Goal: Transaction & Acquisition: Purchase product/service

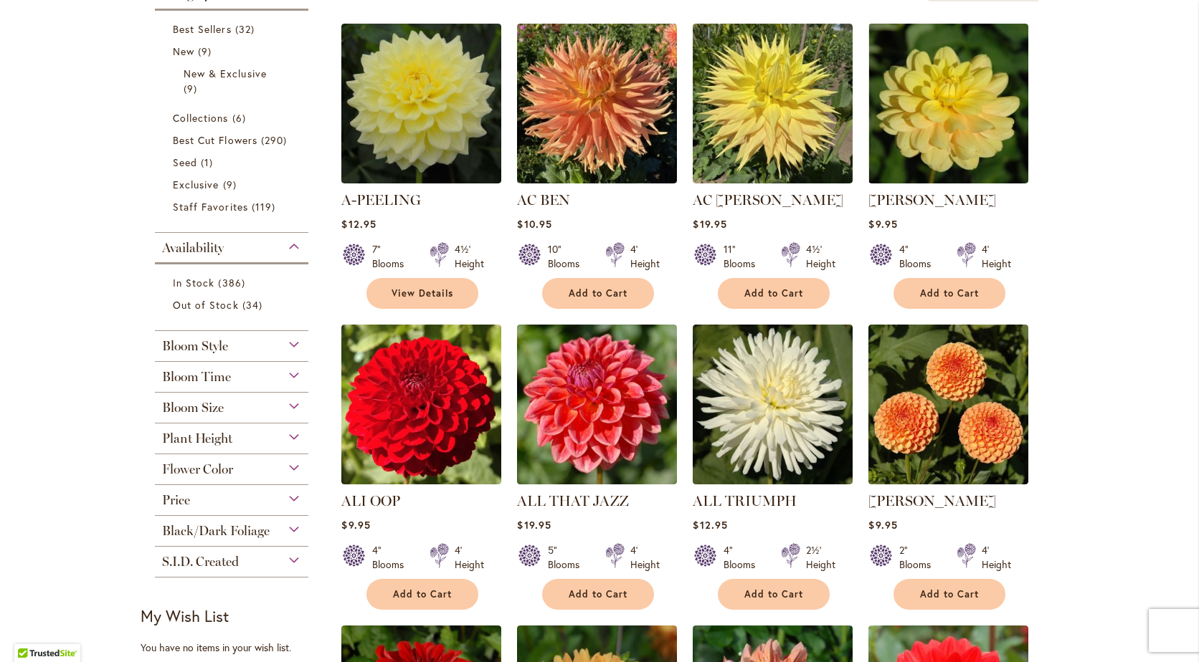
scroll to position [356, 0]
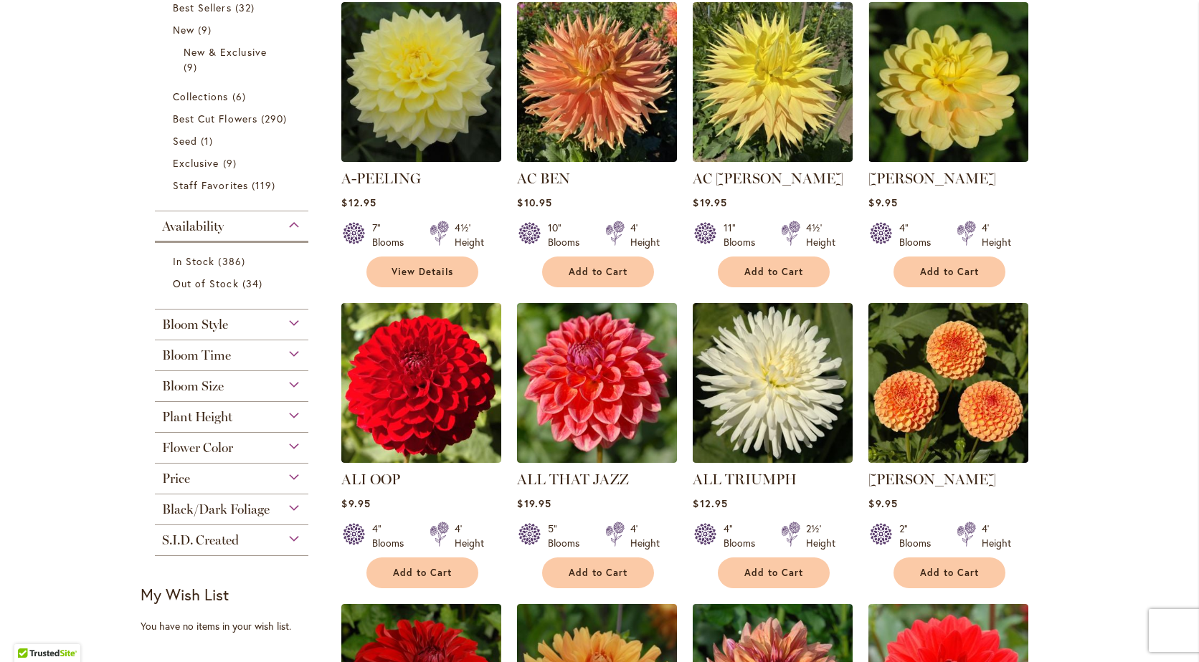
click at [289, 382] on div "Bloom Size" at bounding box center [231, 382] width 153 height 23
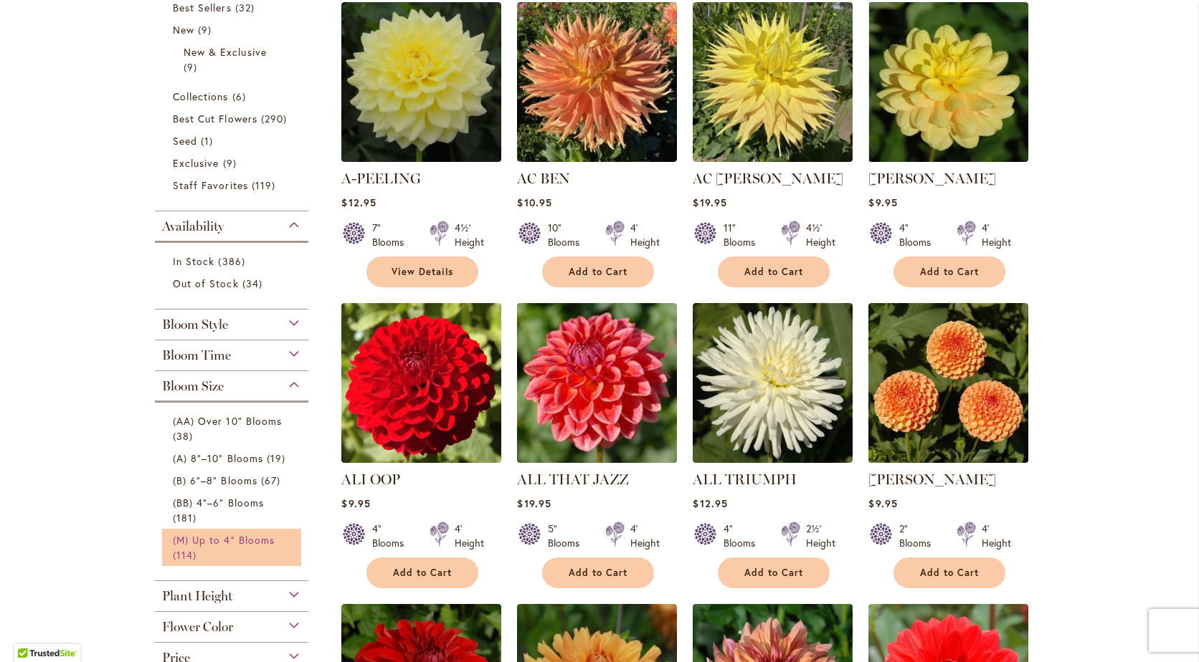
click at [192, 533] on span "(M) Up to 4" Blooms" at bounding box center [224, 540] width 102 height 14
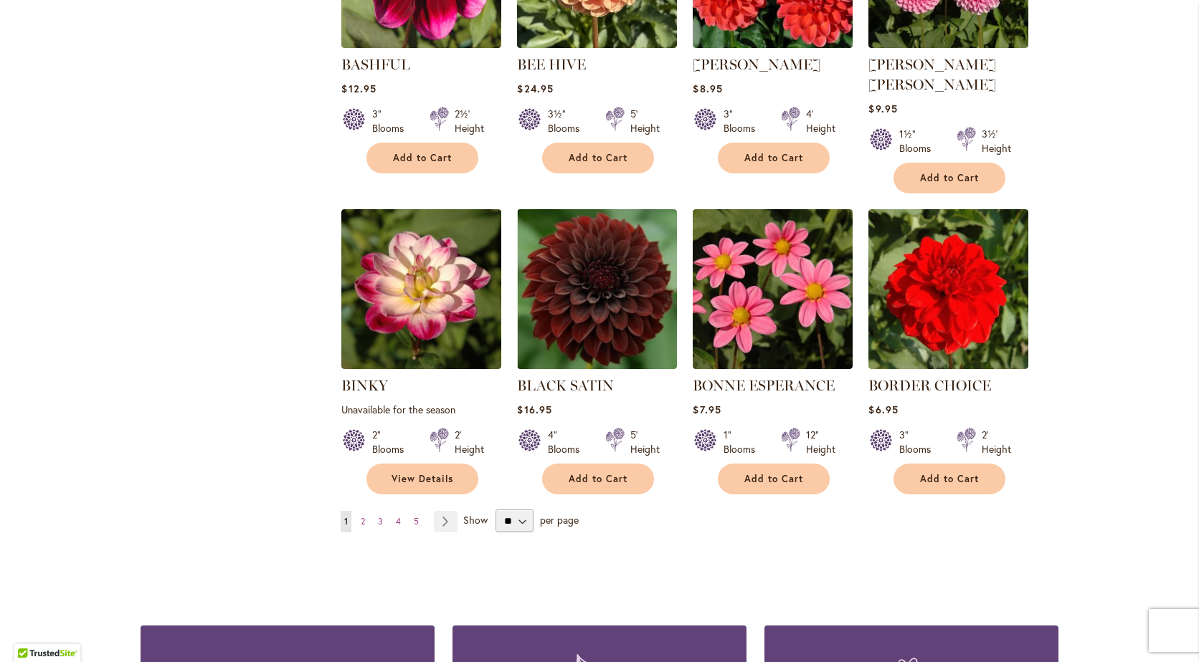
scroll to position [1055, 0]
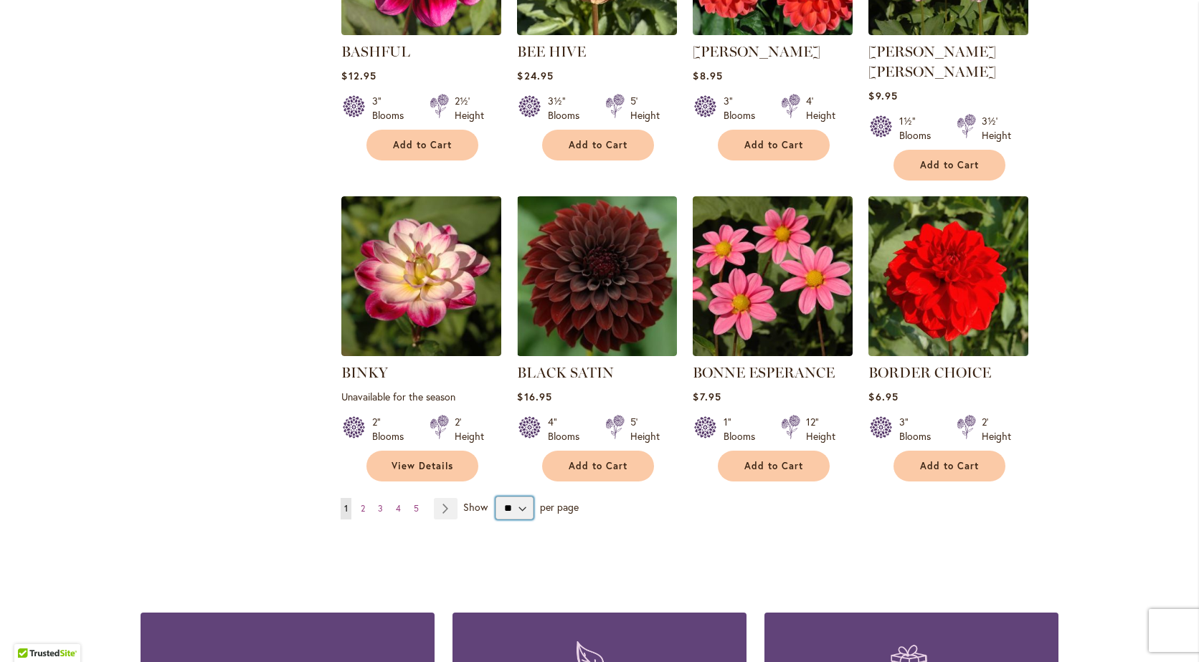
click at [515, 497] on select "** ** ** **" at bounding box center [514, 508] width 38 height 23
select select "**"
click at [495, 497] on select "** ** ** **" at bounding box center [514, 508] width 38 height 23
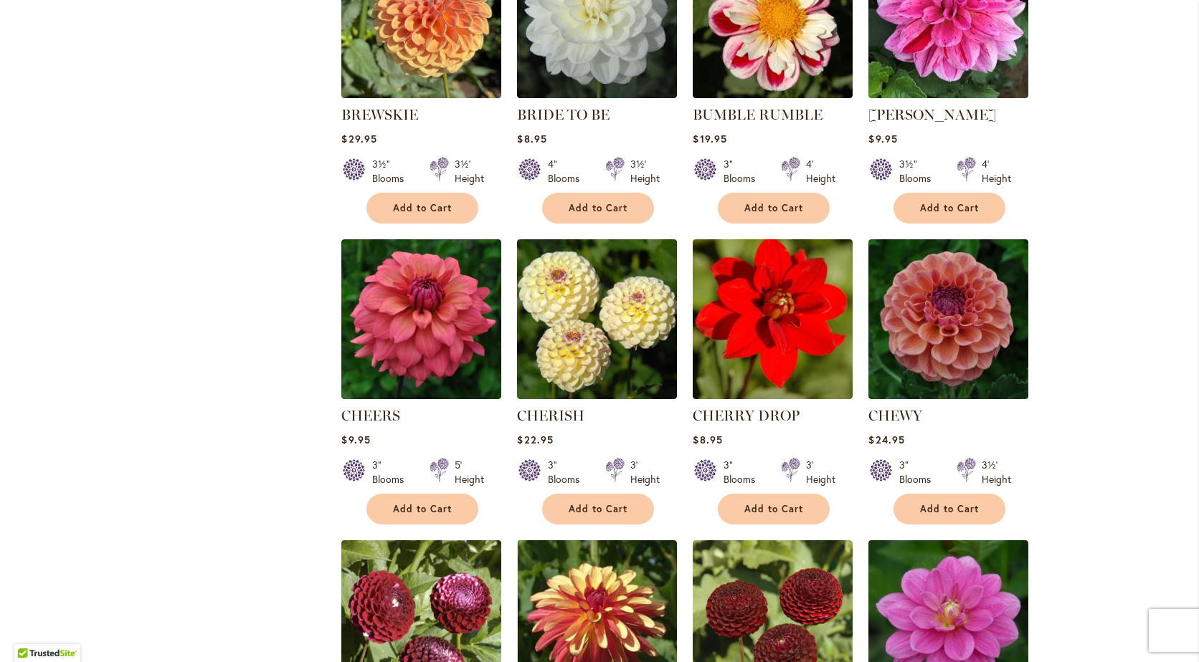
scroll to position [1641, 0]
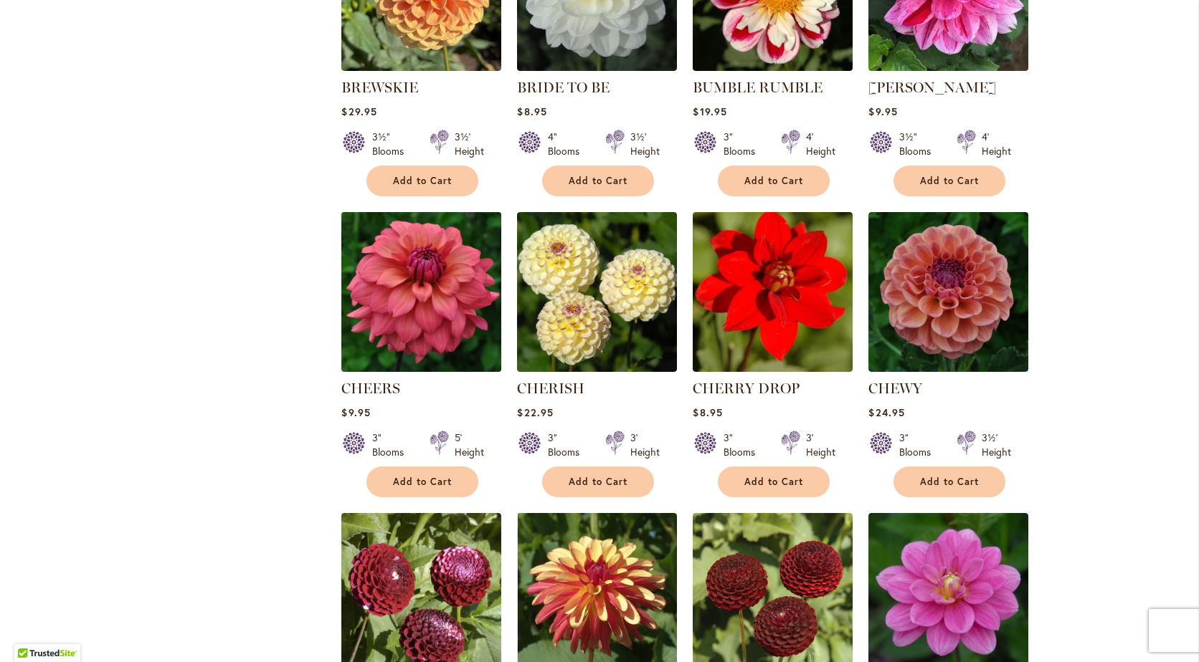
click at [432, 288] on img at bounding box center [422, 292] width 168 height 168
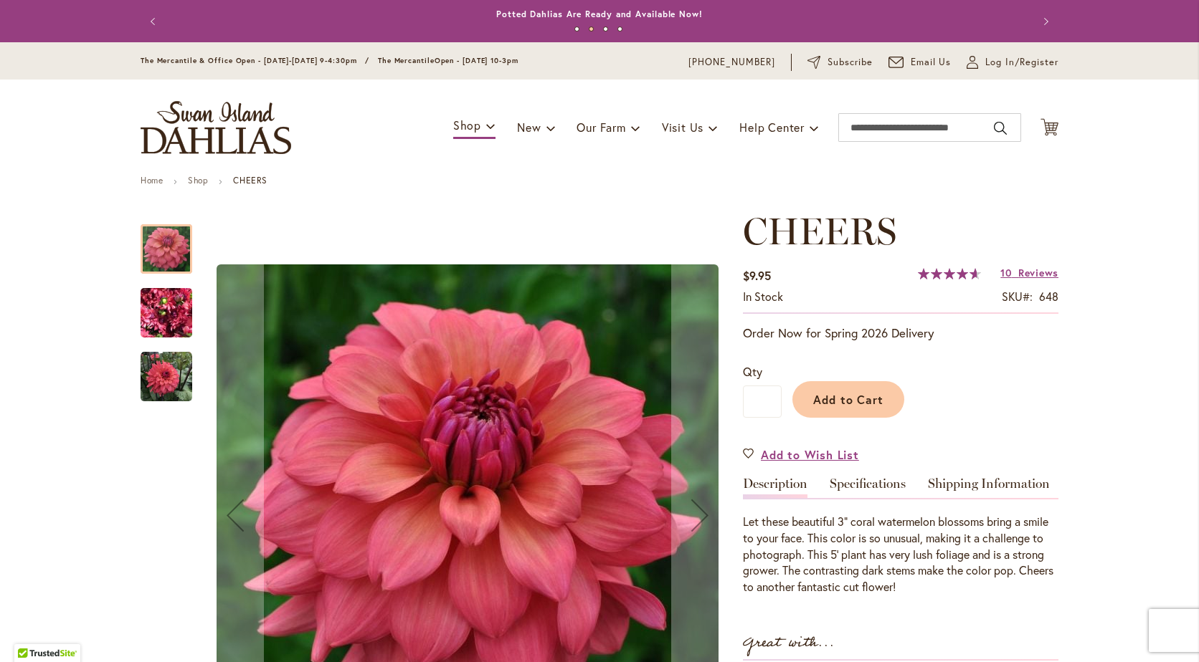
click at [167, 310] on img "CHEERS" at bounding box center [167, 313] width 52 height 69
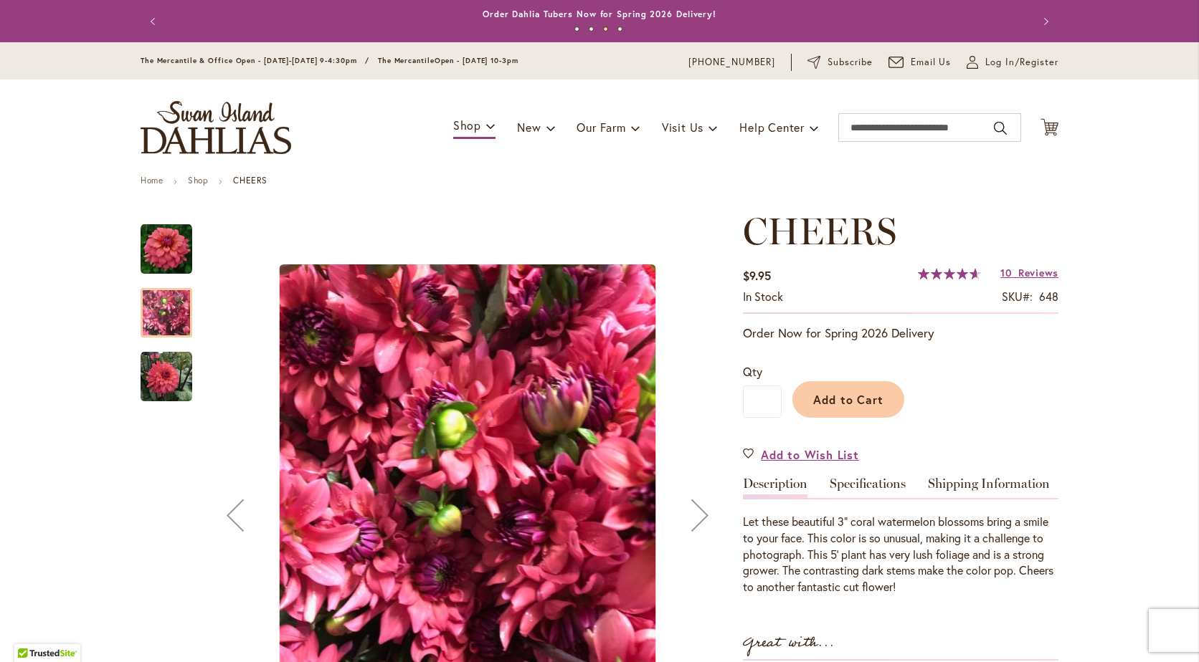
click at [156, 371] on img "CHEERS" at bounding box center [167, 377] width 52 height 52
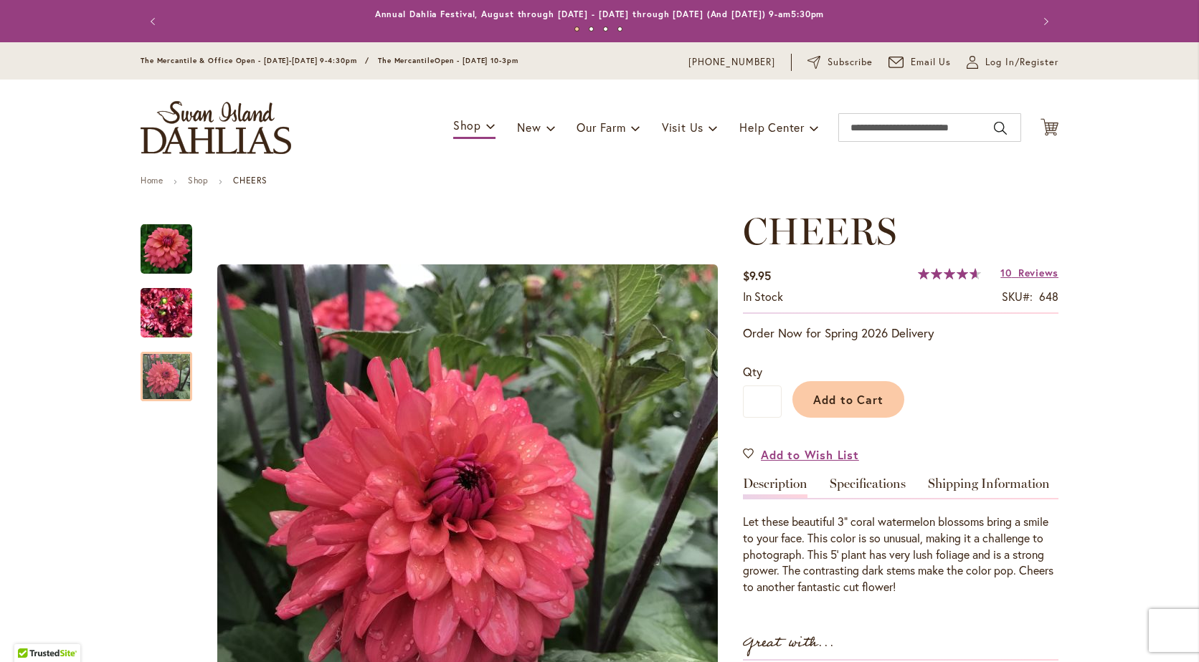
scroll to position [103, 0]
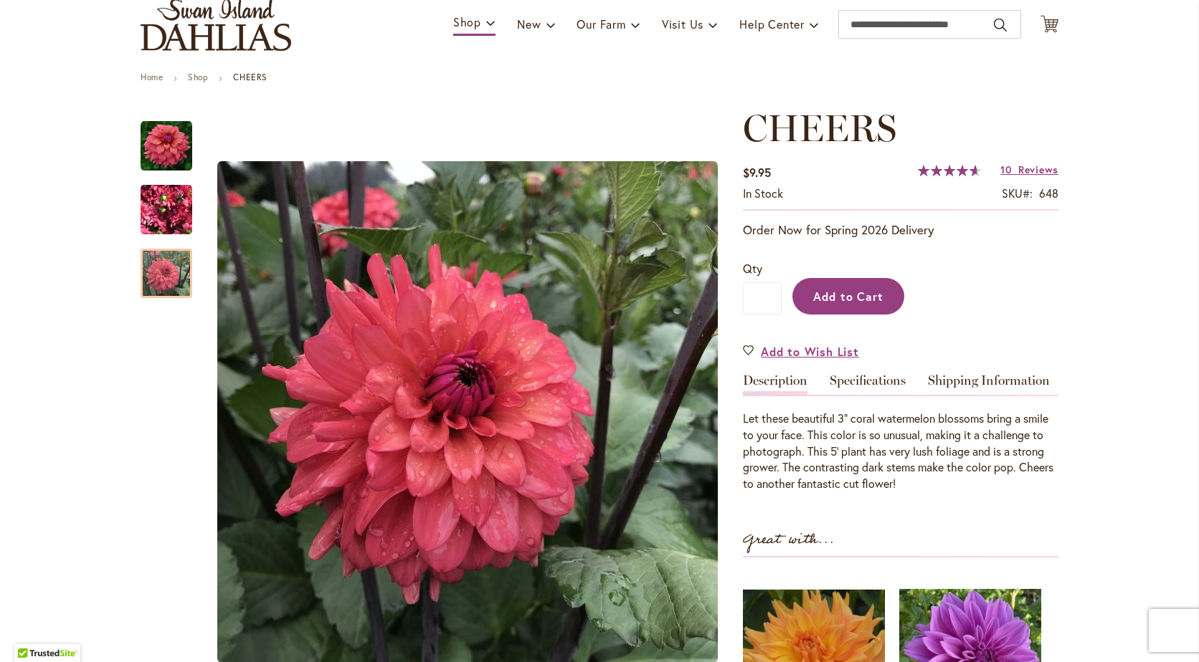
click at [872, 301] on span "Add to Cart" at bounding box center [848, 296] width 71 height 15
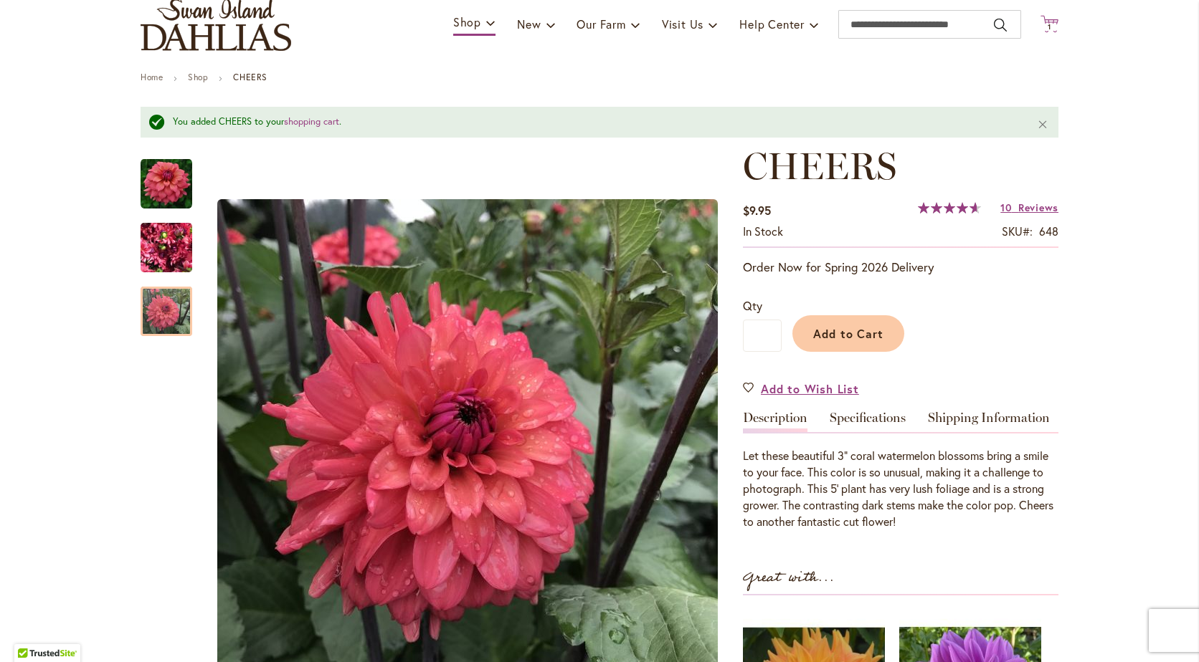
click at [1048, 26] on span "1 1 items" at bounding box center [1049, 27] width 14 height 7
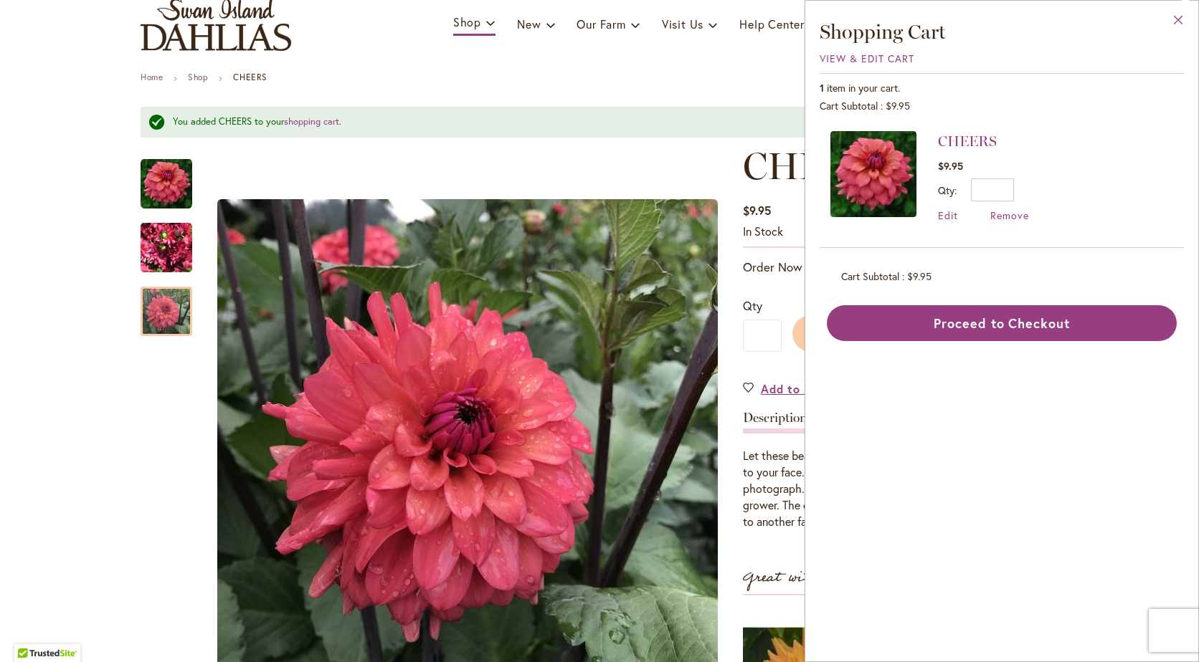
click at [1178, 25] on button "Close" at bounding box center [1178, 23] width 39 height 45
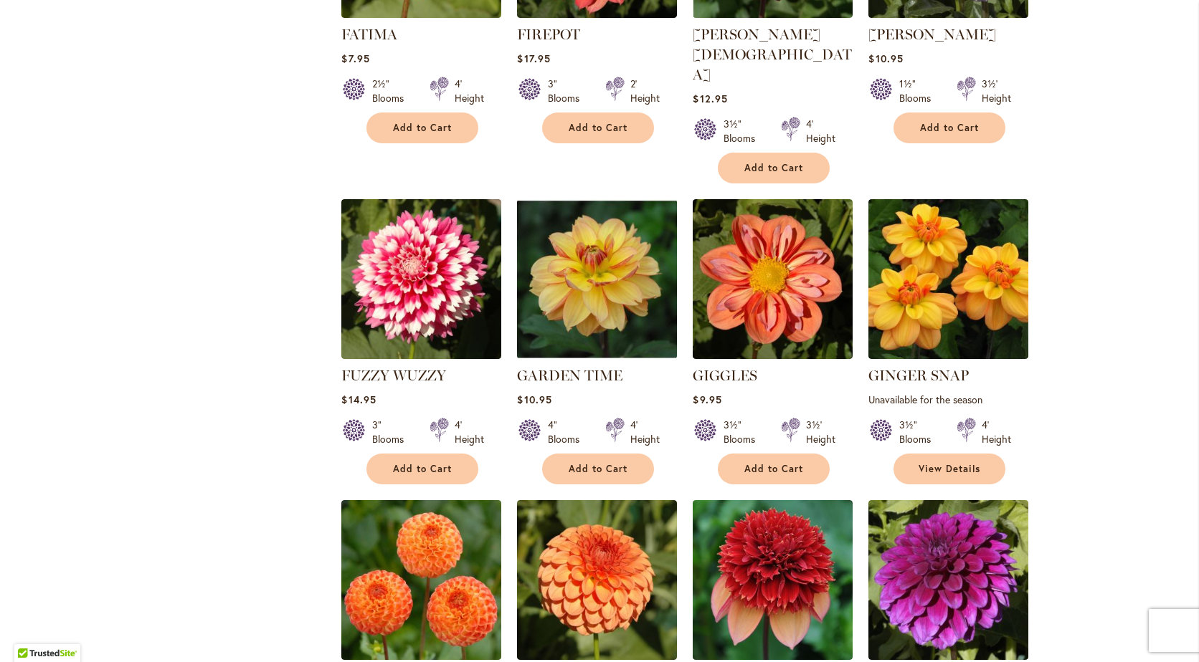
scroll to position [2926, 0]
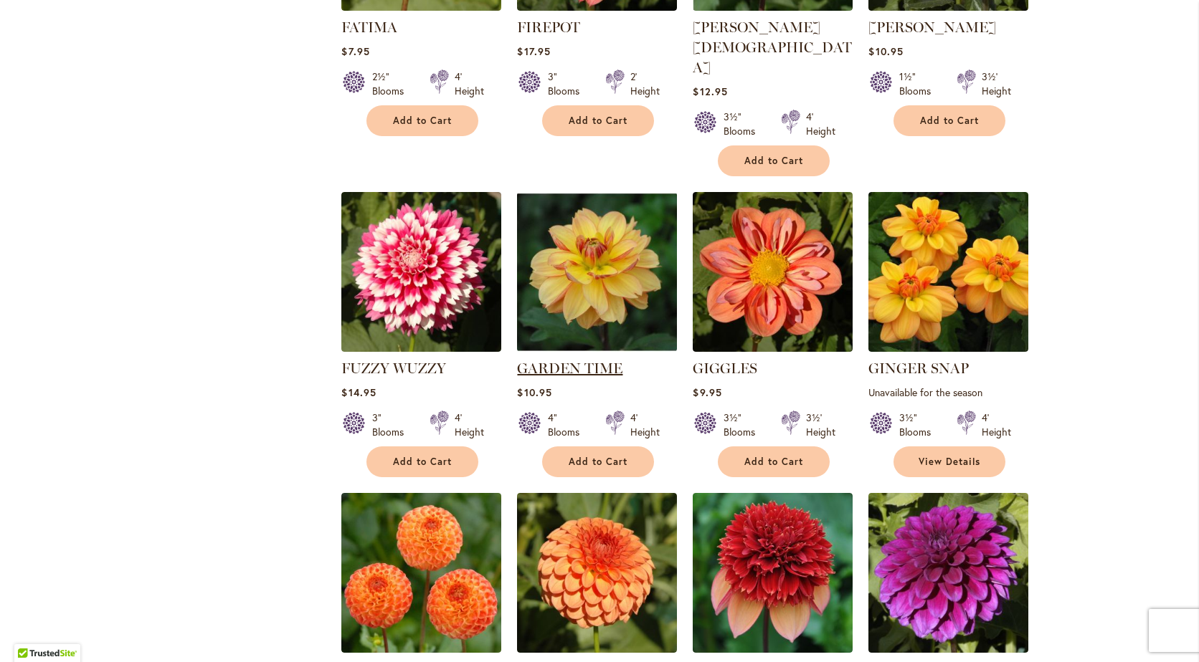
click at [576, 360] on link "GARDEN TIME" at bounding box center [569, 368] width 105 height 17
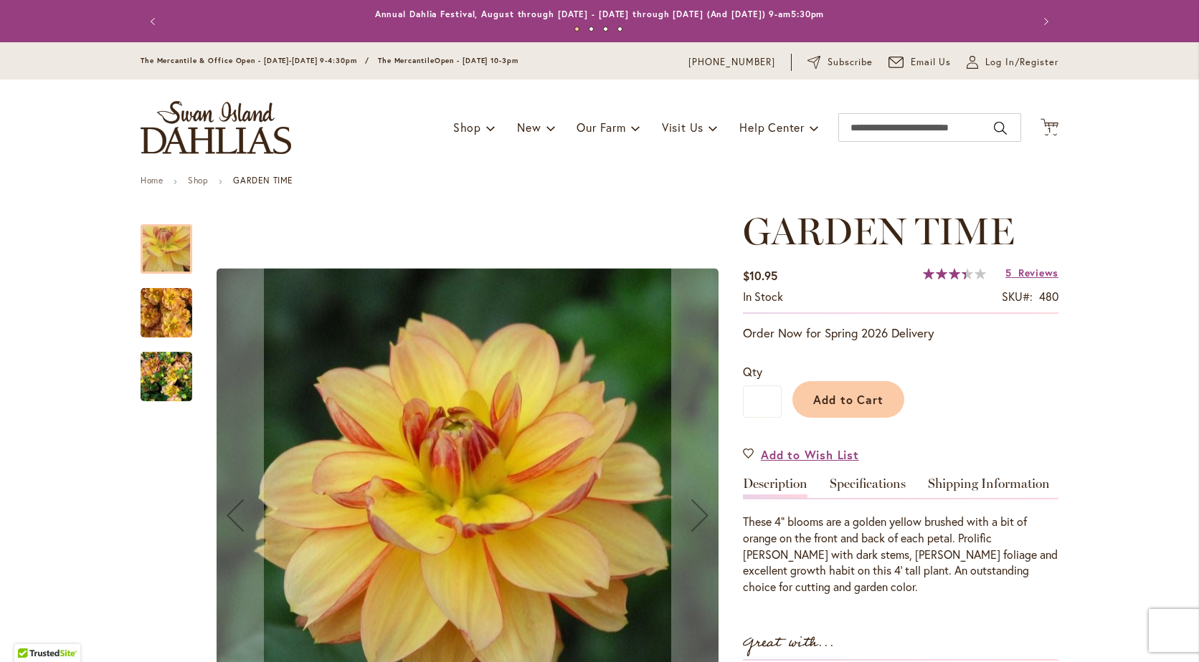
click at [161, 318] on img "GARDEN TIME" at bounding box center [167, 314] width 52 height 52
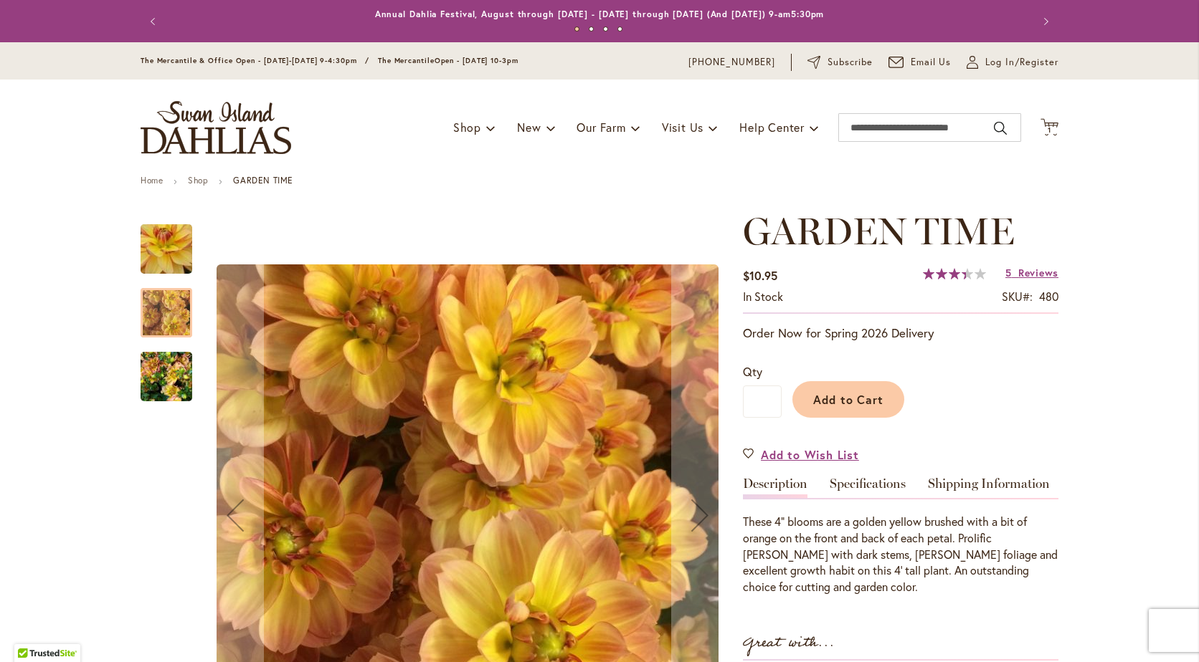
click at [161, 364] on img "GARDEN TIME" at bounding box center [167, 377] width 52 height 69
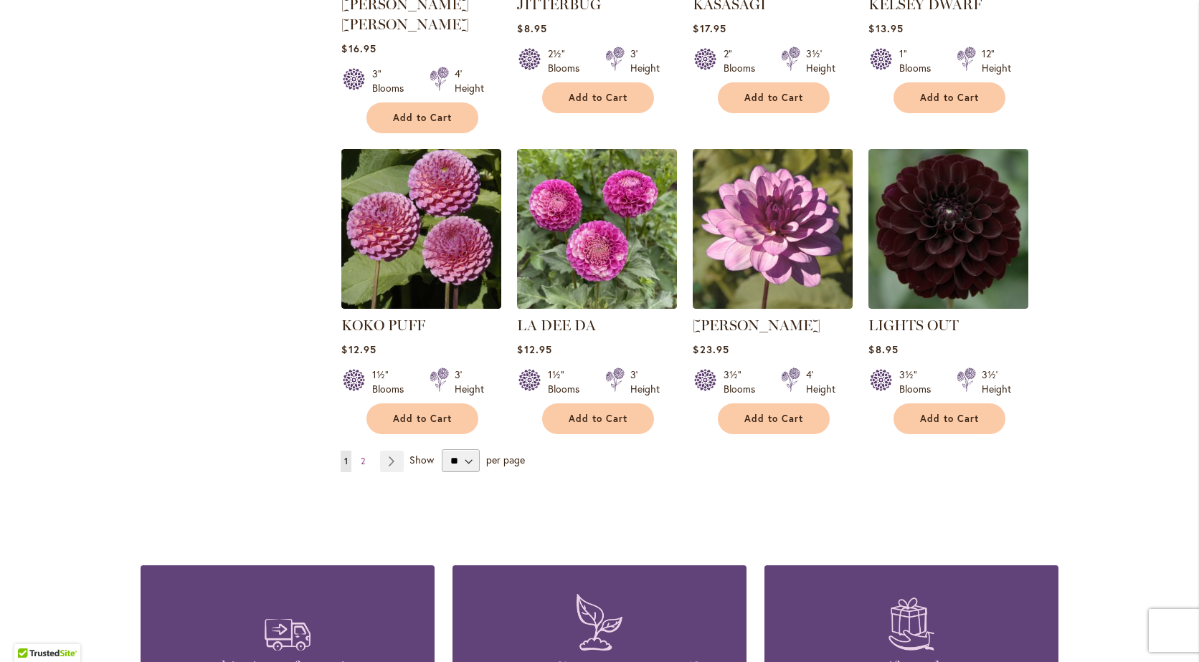
scroll to position [4829, 0]
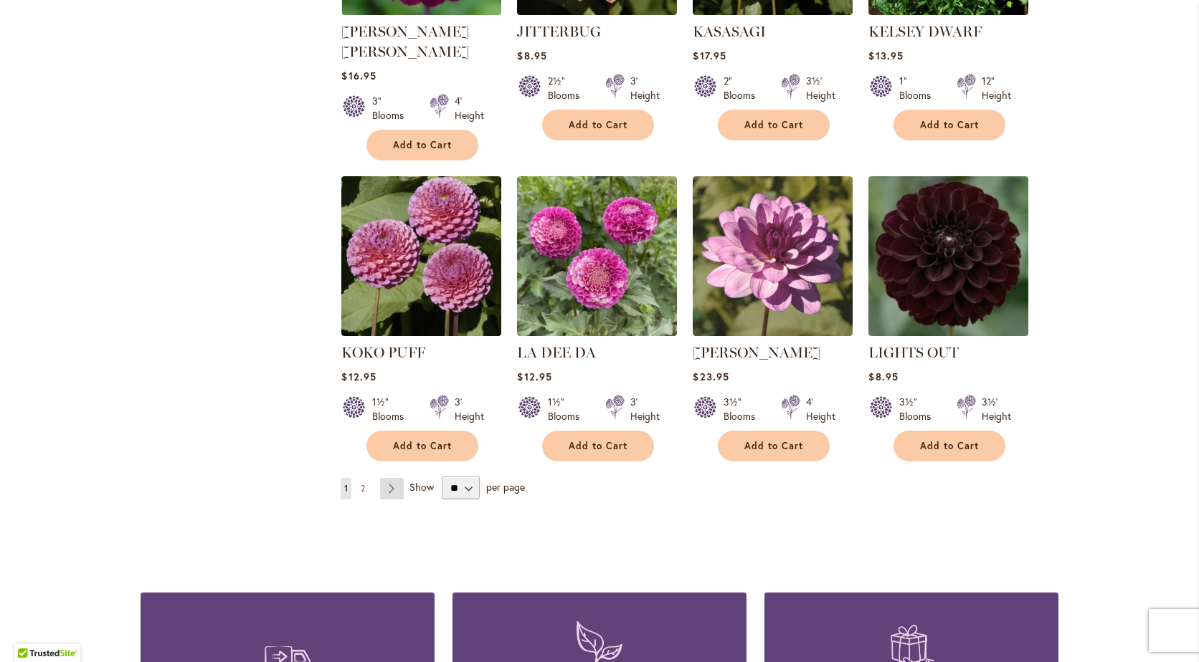
click at [388, 478] on link "Page Next" at bounding box center [392, 489] width 24 height 22
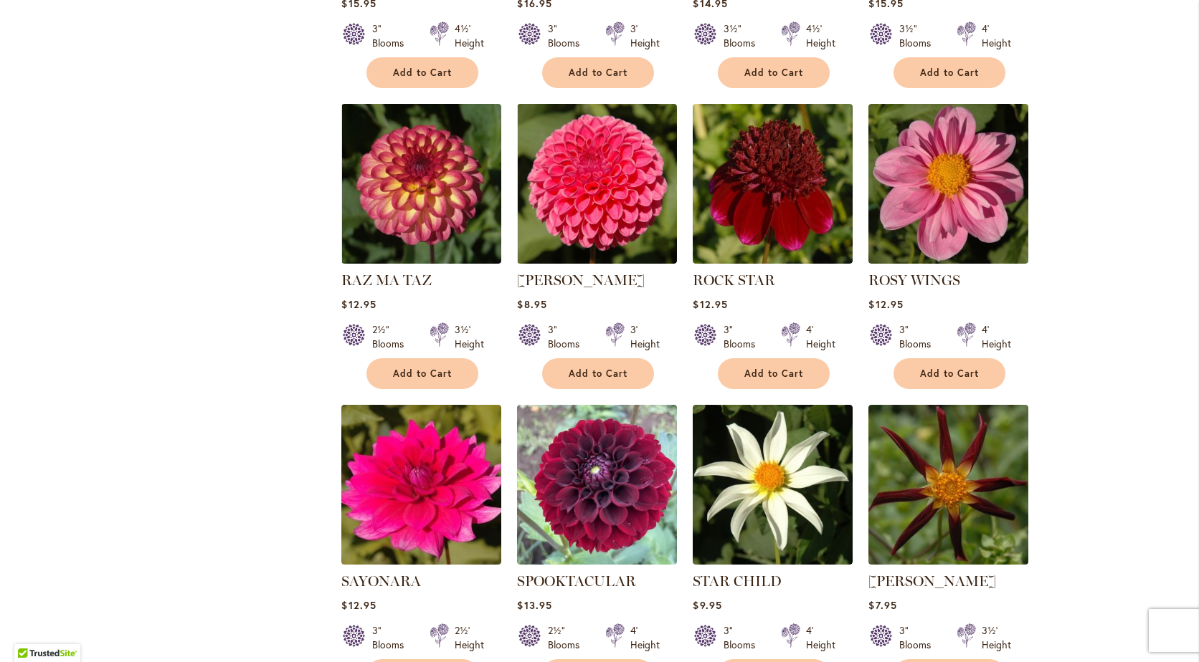
scroll to position [2531, 0]
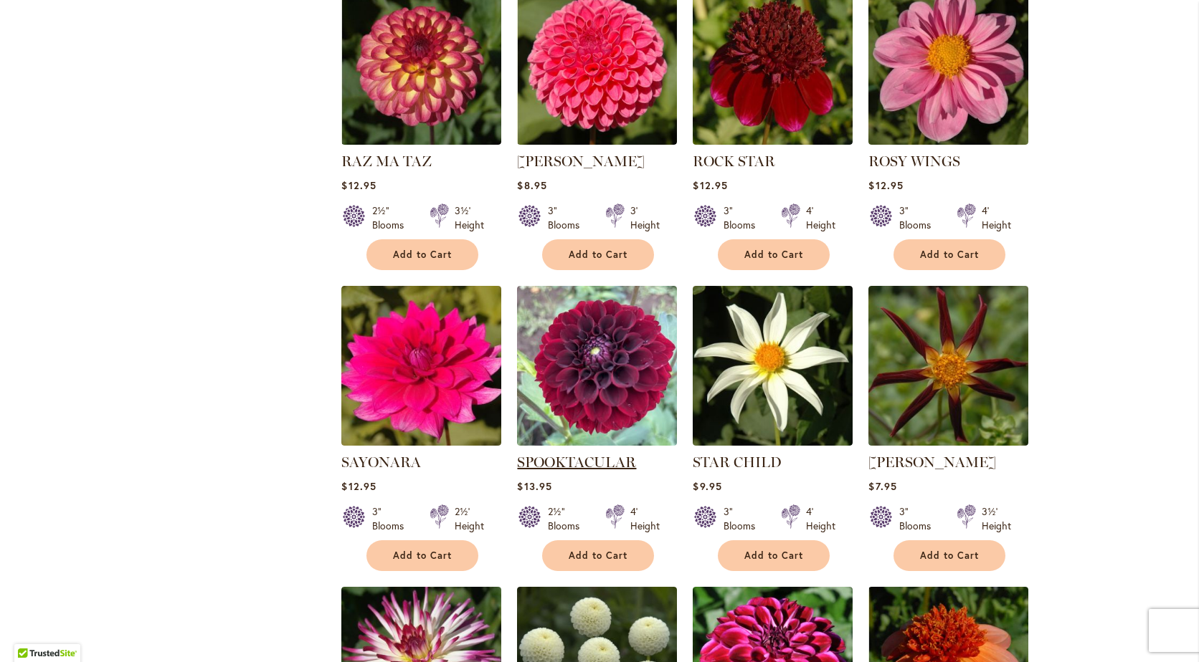
click at [575, 454] on link "SPOOKTACULAR" at bounding box center [576, 462] width 119 height 17
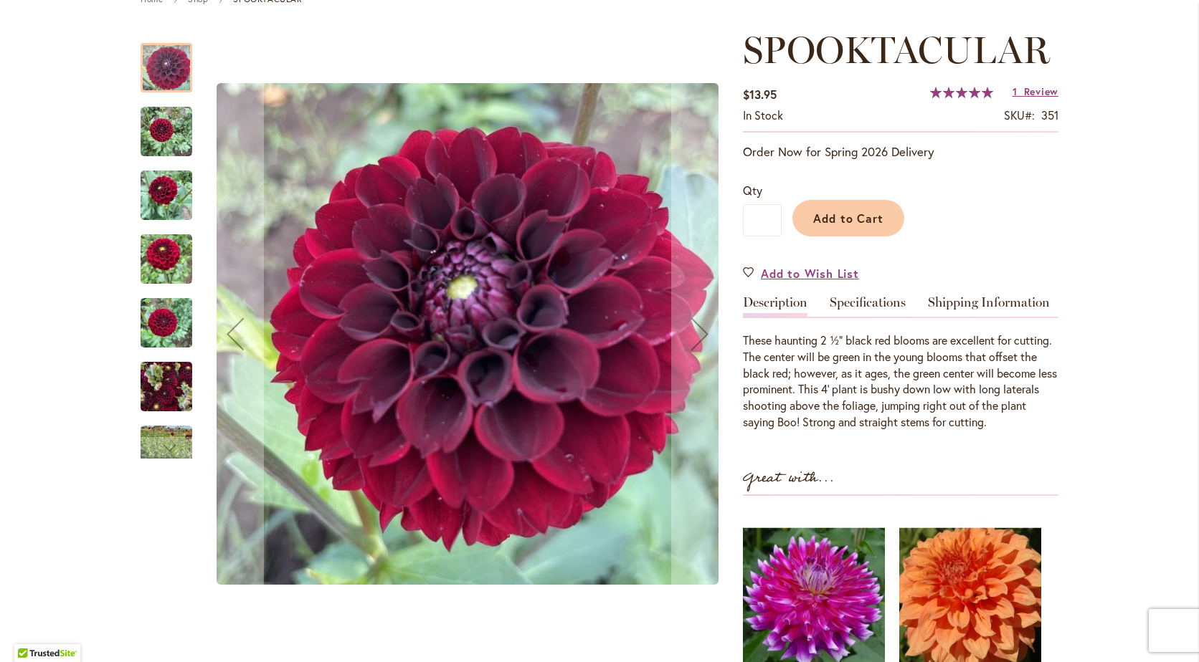
scroll to position [190, 0]
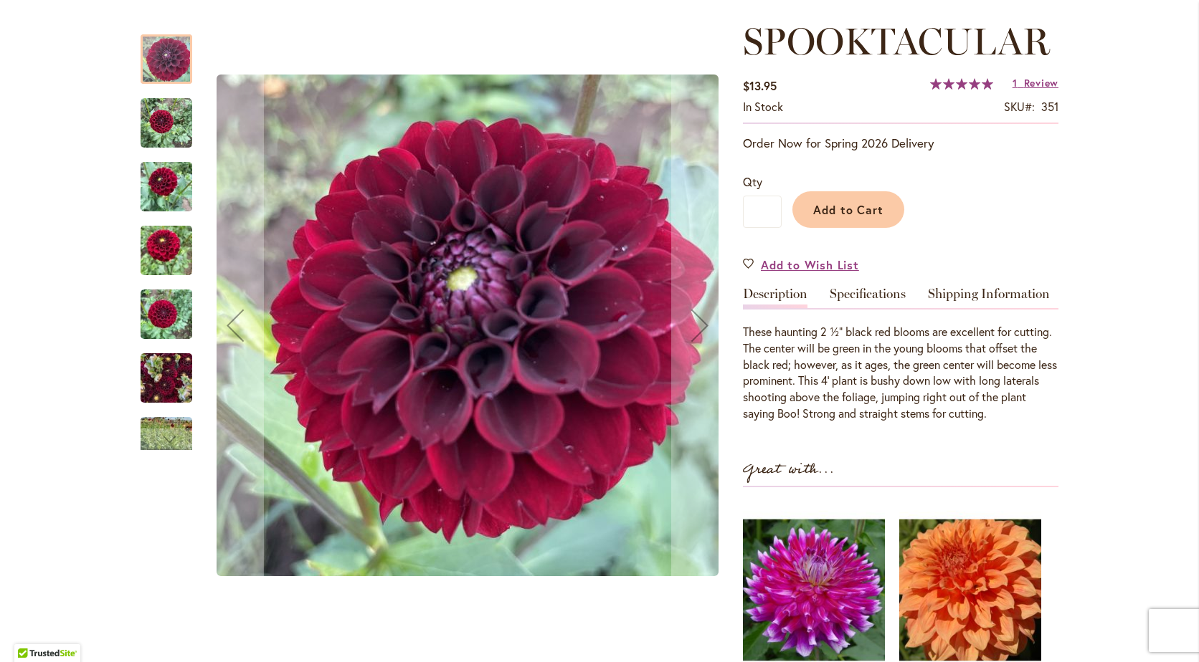
click at [163, 115] on img "Spooktacular" at bounding box center [167, 124] width 52 height 52
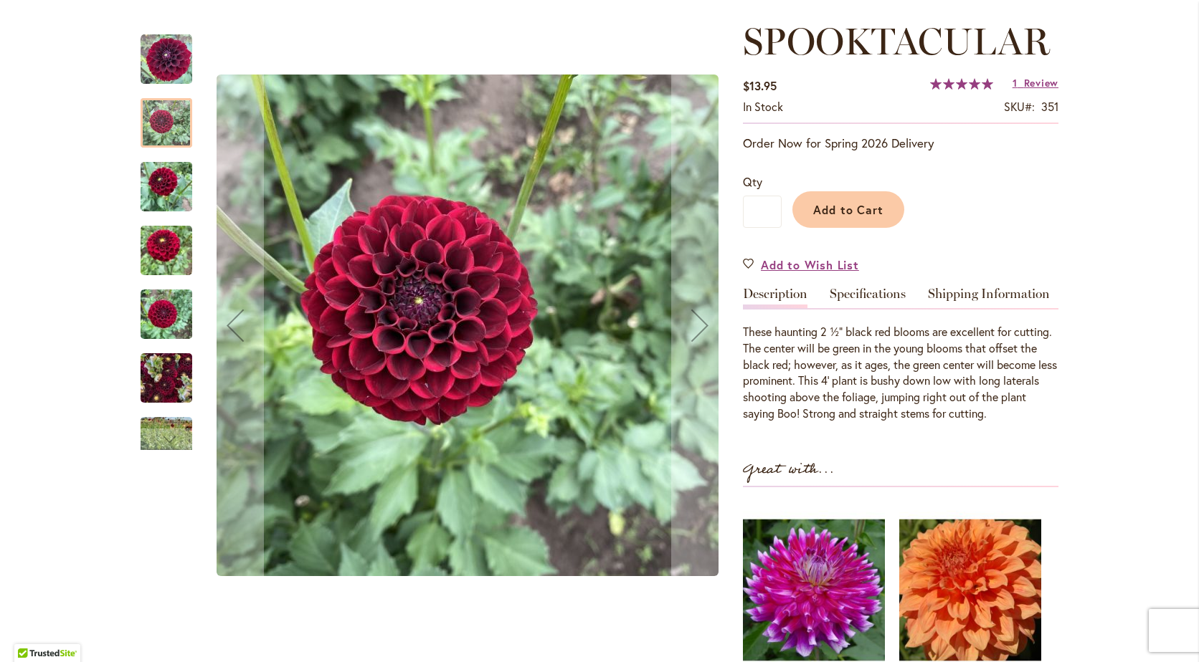
click at [167, 191] on img "Spooktacular" at bounding box center [167, 187] width 52 height 69
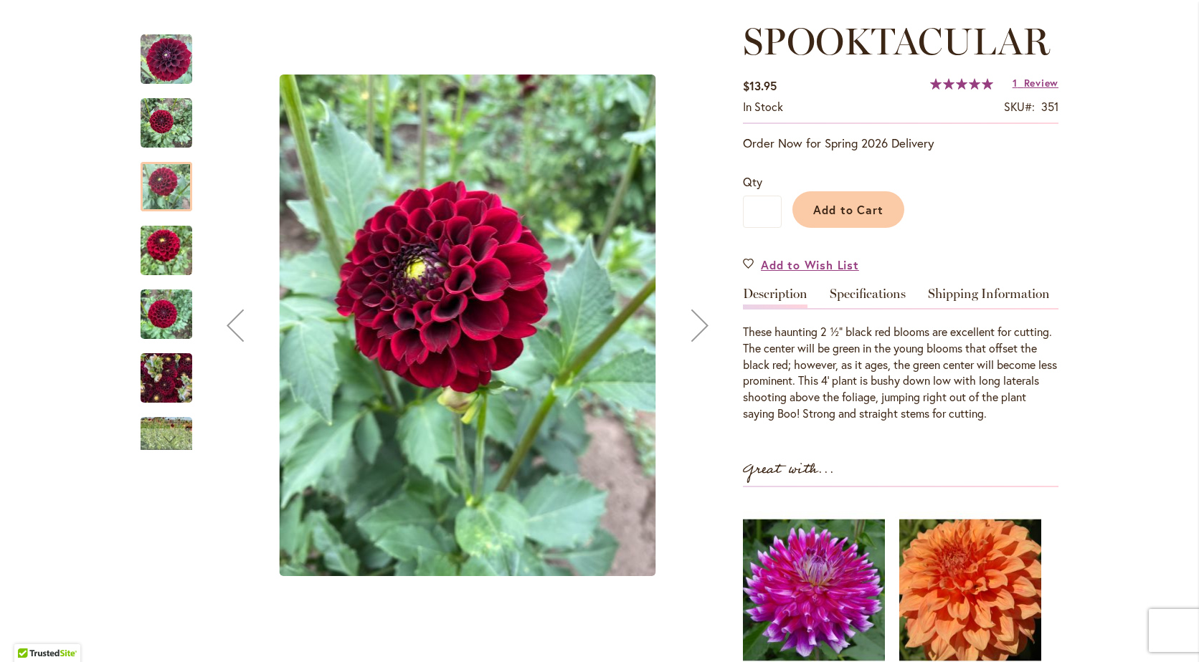
click at [174, 260] on img "Spooktacular" at bounding box center [167, 251] width 52 height 69
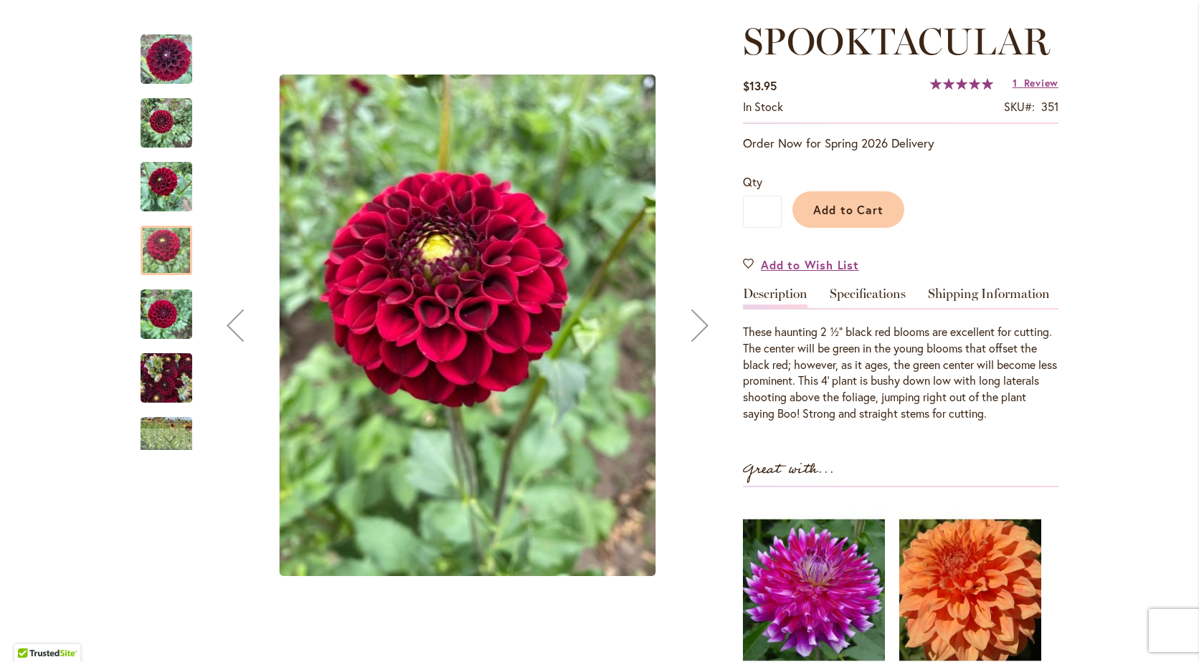
click at [164, 314] on img "Spooktacular" at bounding box center [167, 314] width 52 height 69
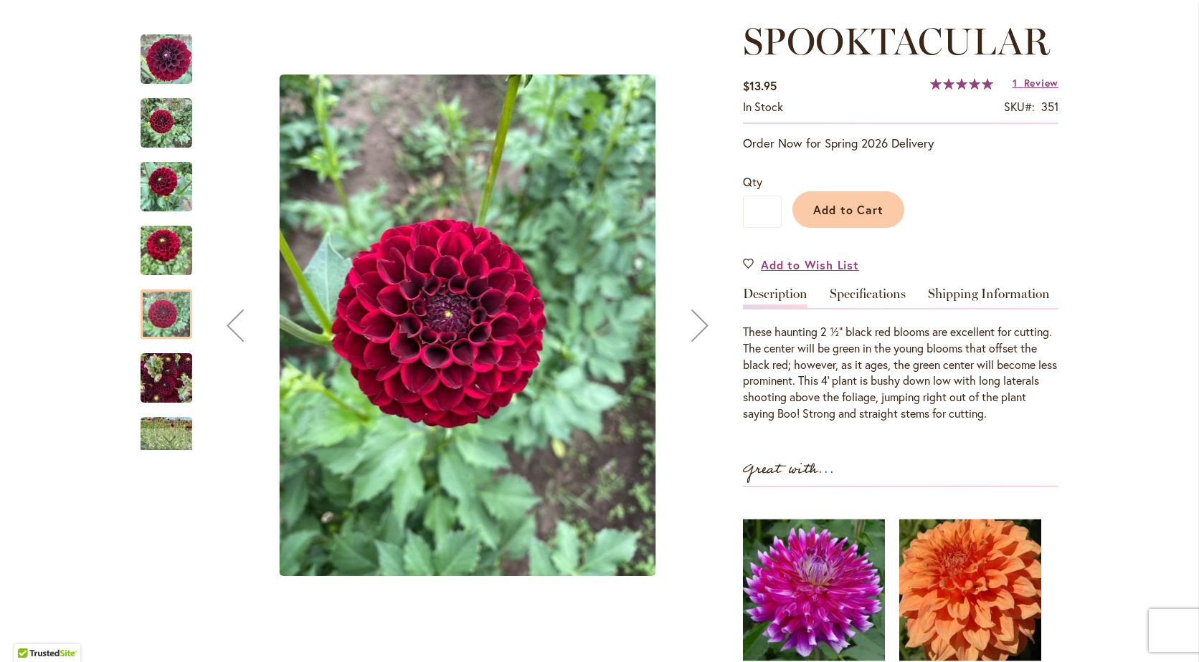
click at [158, 384] on img "Spooktacular" at bounding box center [167, 378] width 52 height 69
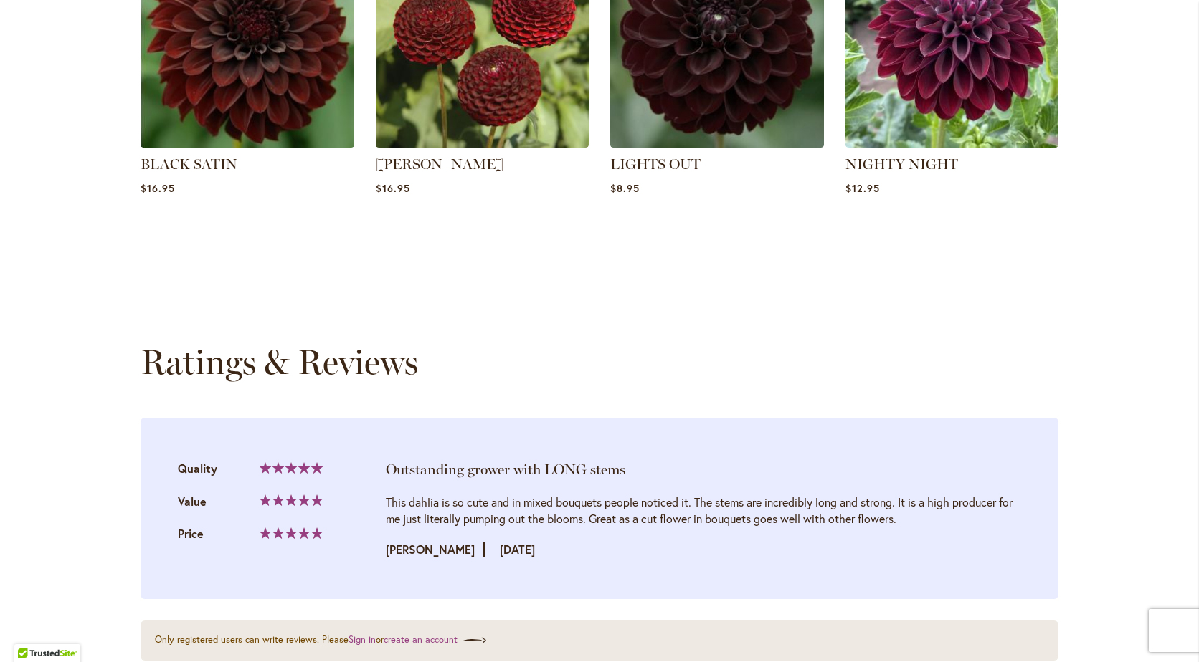
scroll to position [1210, 0]
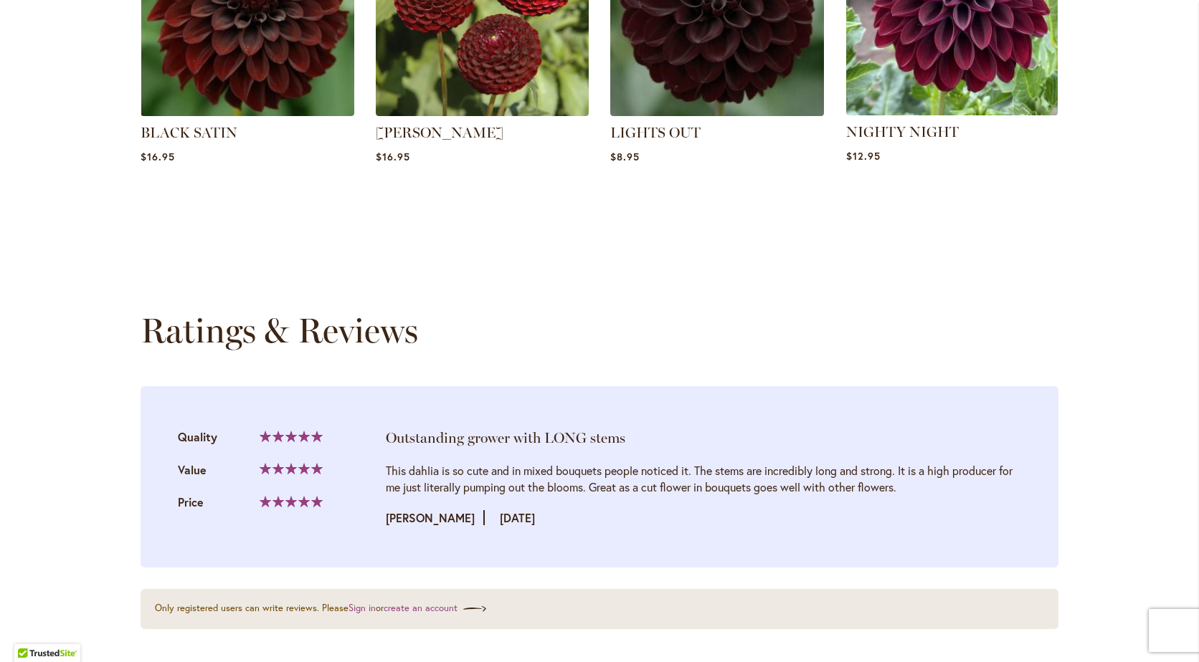
click at [972, 44] on img at bounding box center [951, 9] width 222 height 222
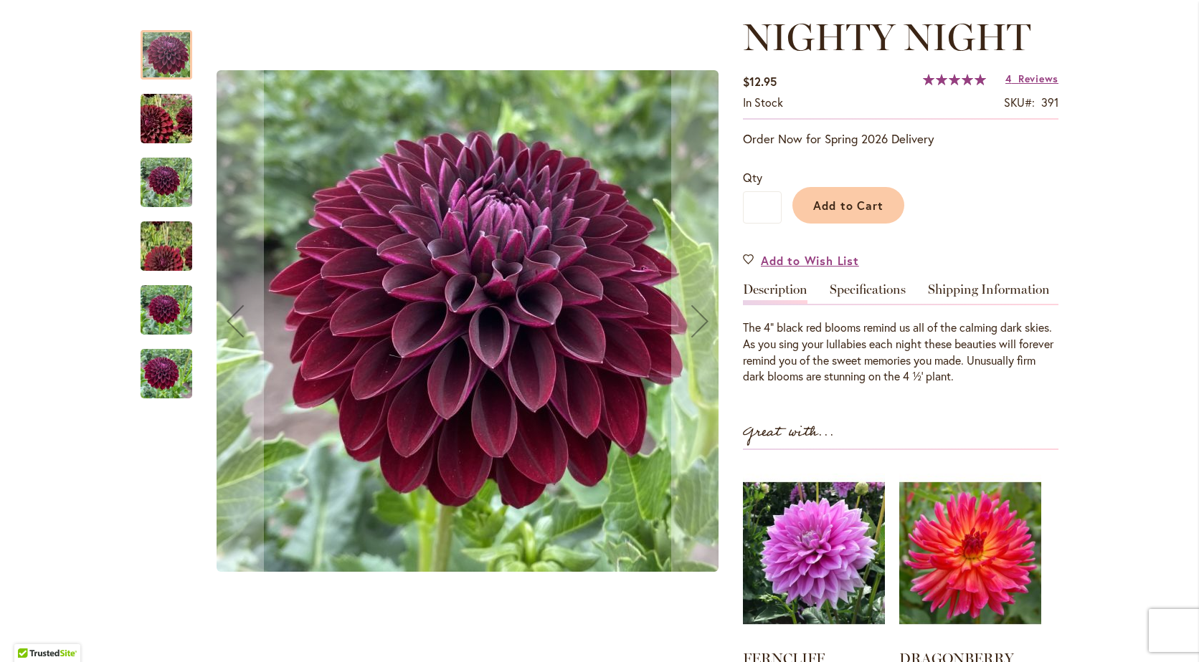
scroll to position [201, 0]
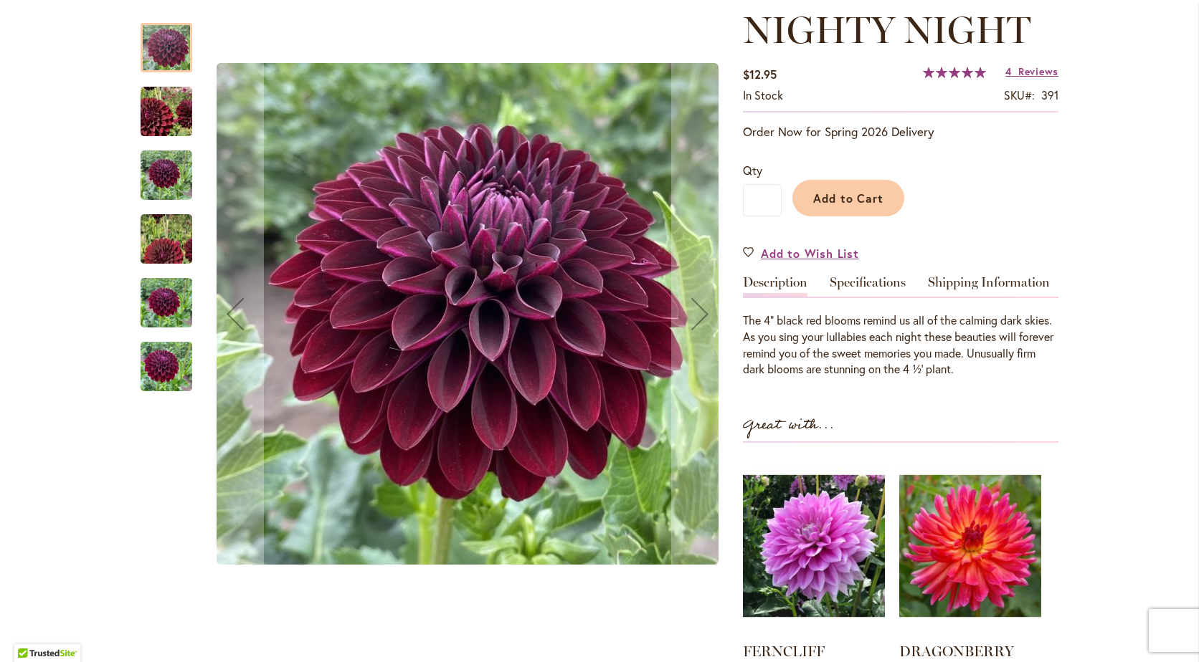
click at [167, 105] on img "Nighty Night" at bounding box center [166, 111] width 102 height 99
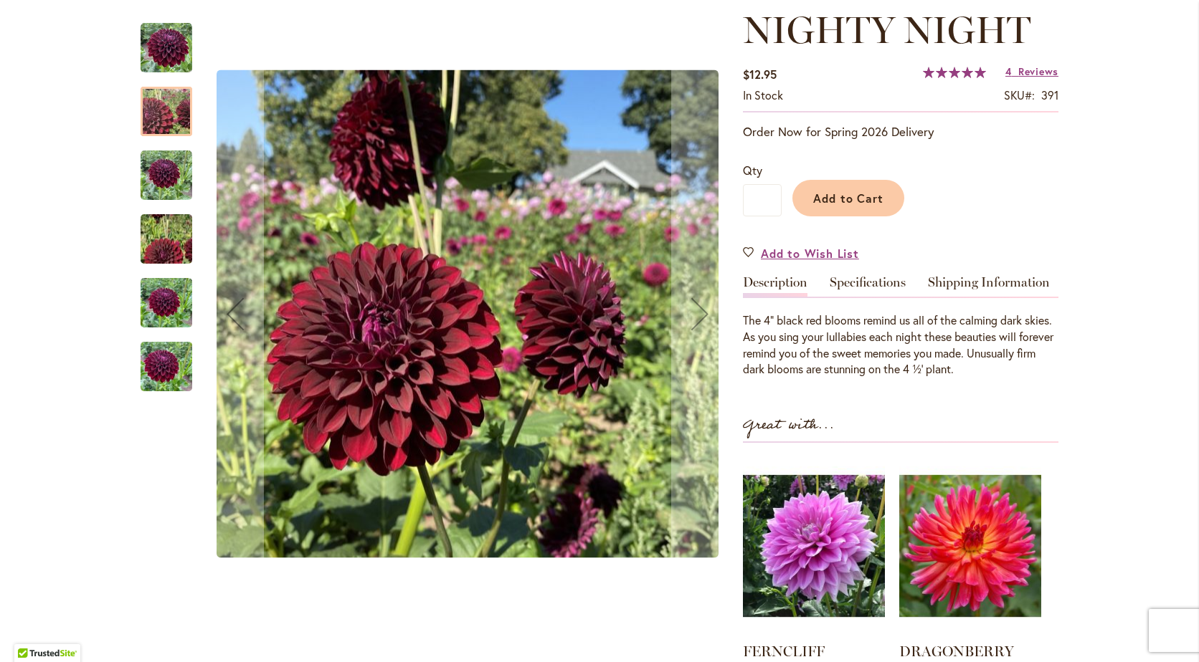
click at [156, 186] on img "Nighty Night" at bounding box center [167, 176] width 52 height 52
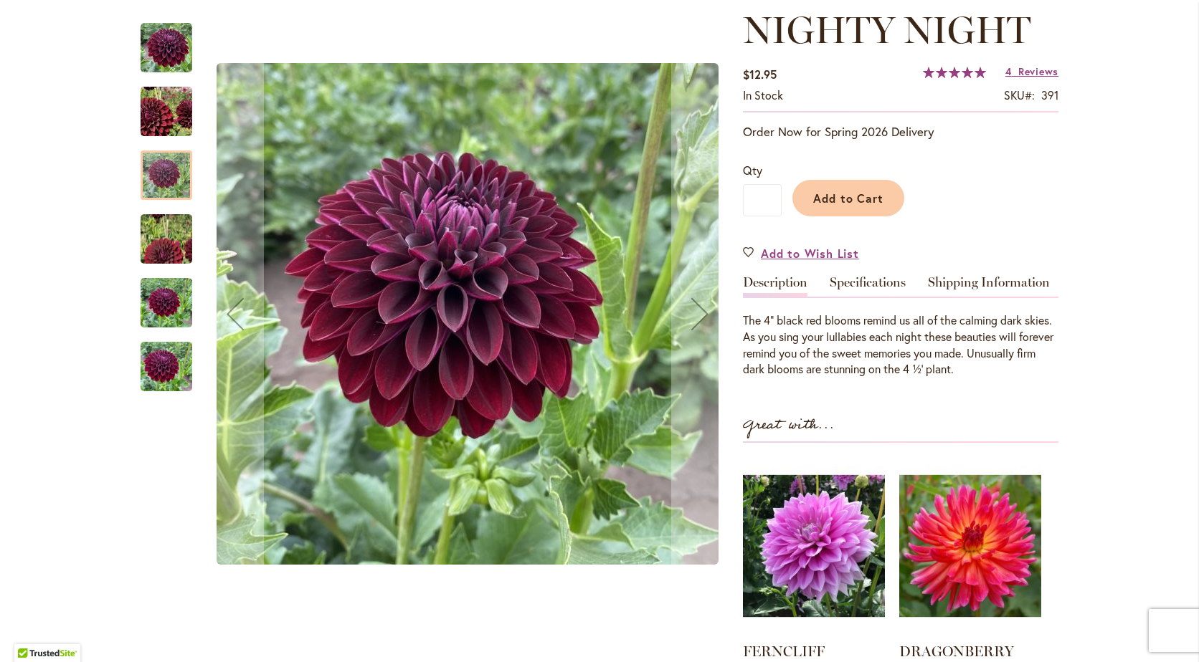
click at [146, 247] on img "Nighty Night" at bounding box center [166, 239] width 103 height 92
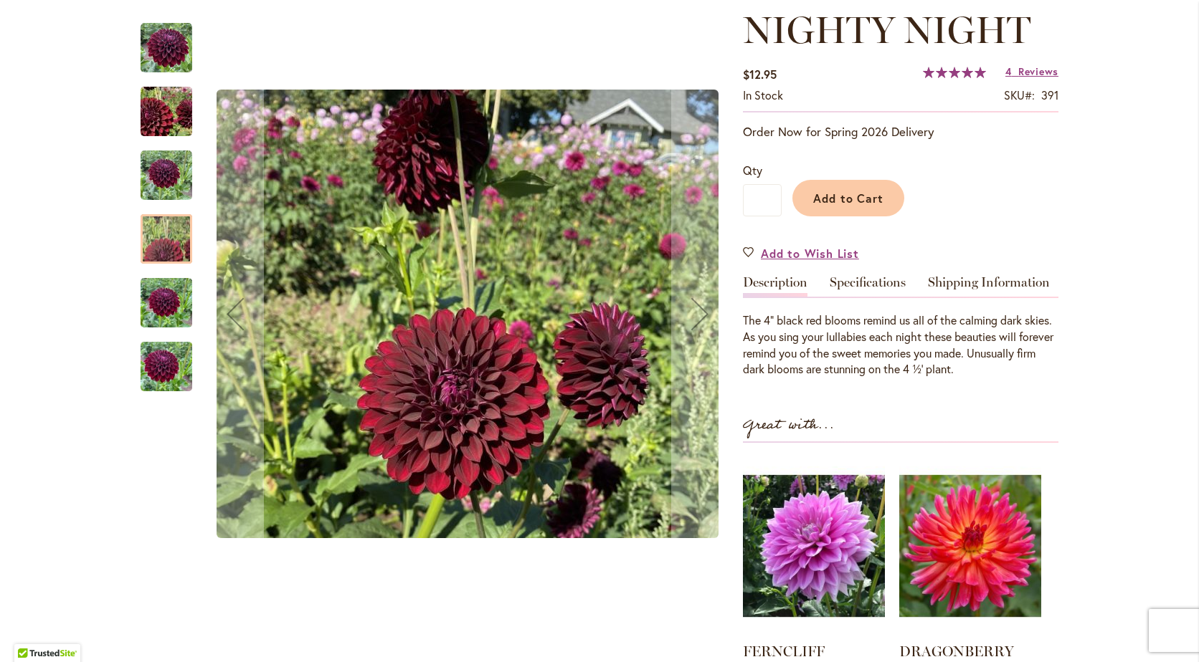
click at [149, 304] on img "Nighty Night" at bounding box center [167, 303] width 52 height 69
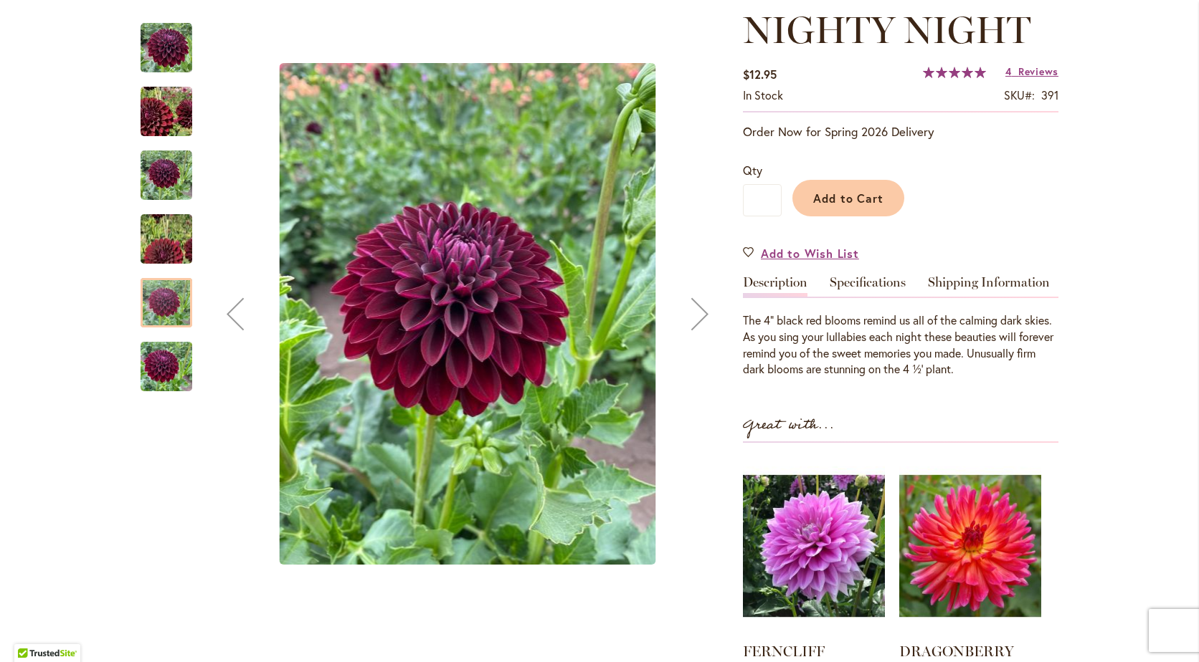
click at [146, 369] on img "Nighty Night" at bounding box center [167, 367] width 52 height 69
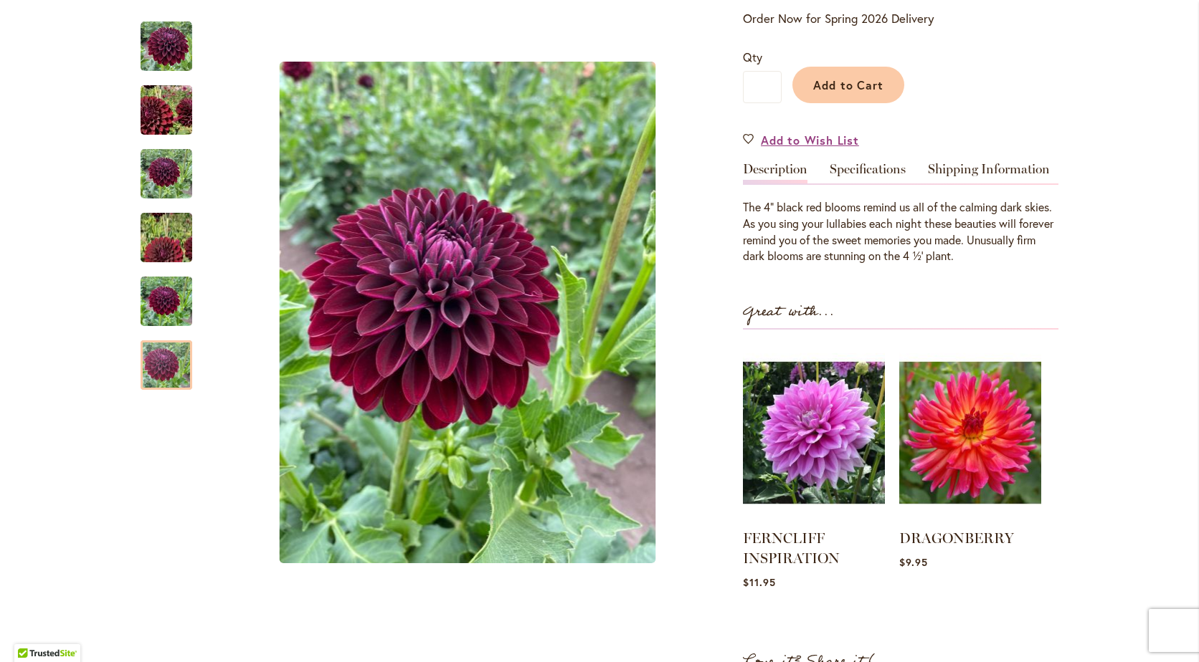
scroll to position [293, 0]
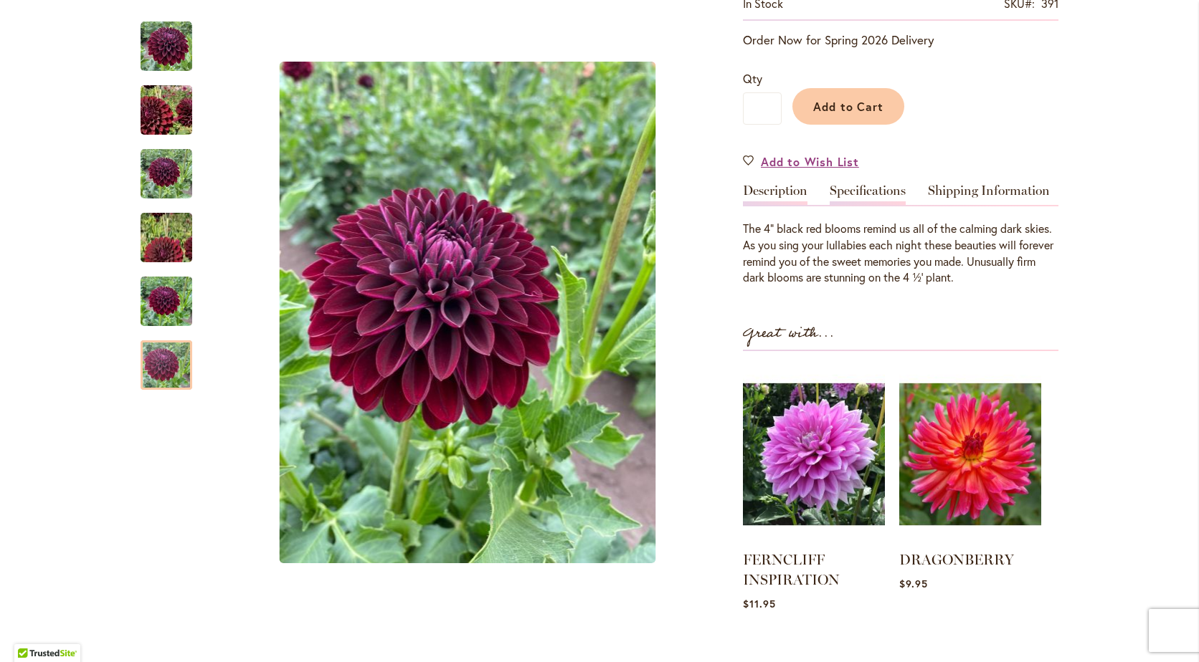
click at [850, 192] on link "Specifications" at bounding box center [868, 194] width 76 height 21
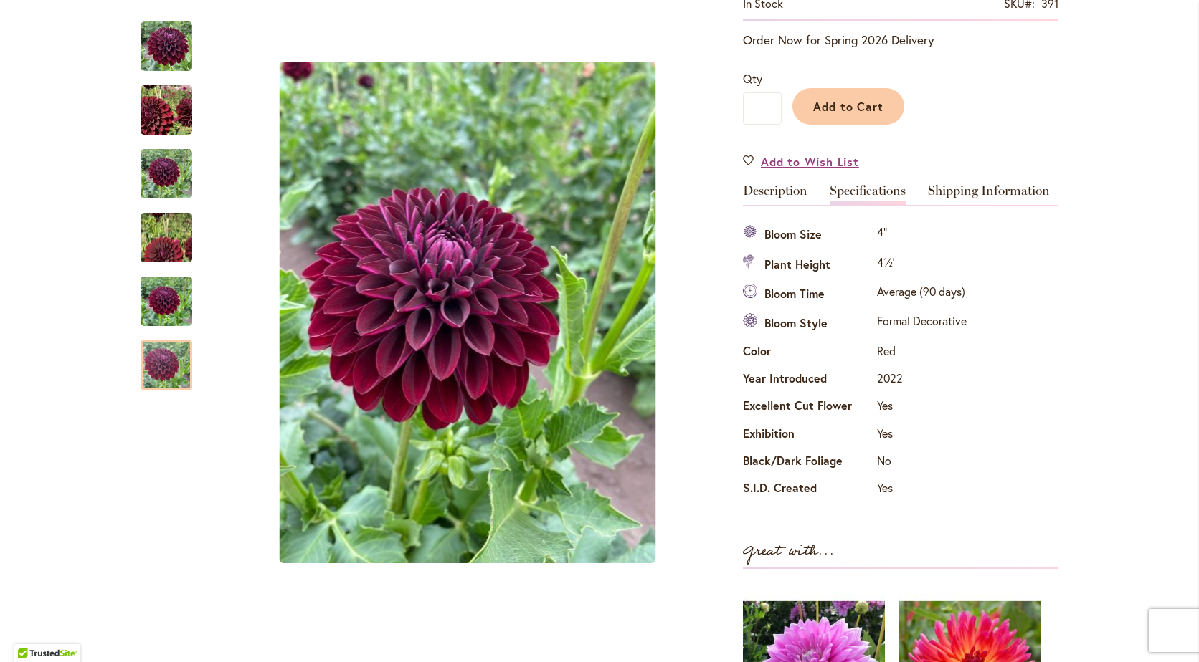
click at [992, 181] on div "NIGHTY NIGHT $12.95 In stock SKU 391 Rating: 100 % of 100 4 Reviews Add Your Re…" at bounding box center [900, 431] width 315 height 1029
click at [992, 188] on link "Shipping Information" at bounding box center [989, 194] width 122 height 21
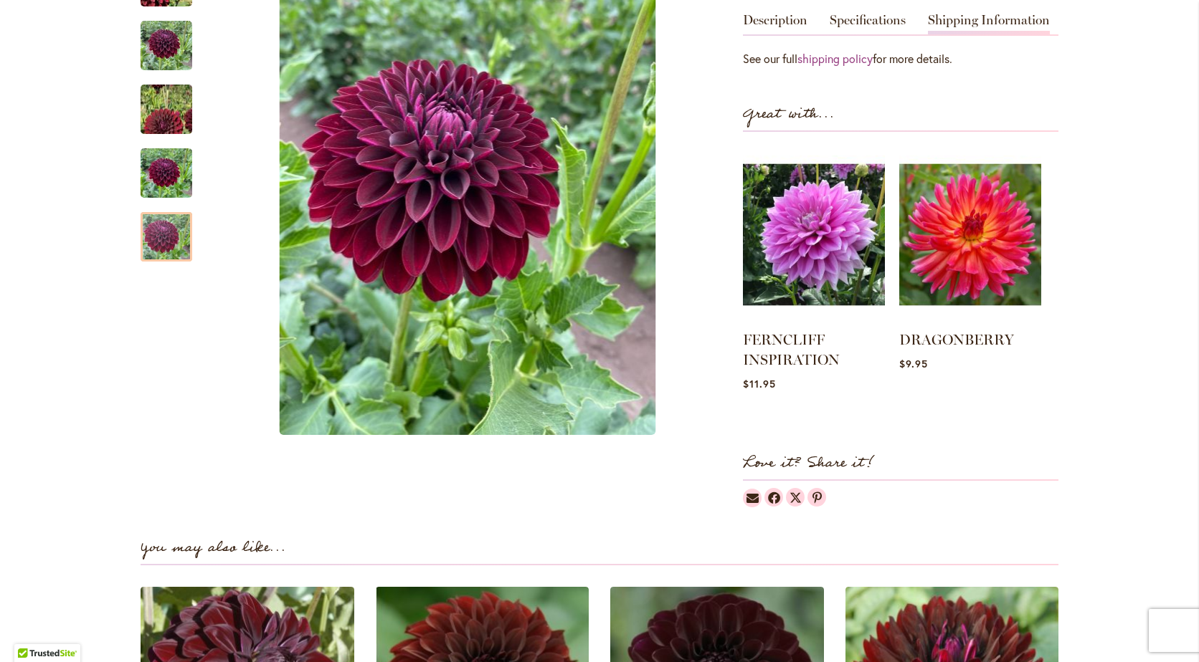
scroll to position [335, 0]
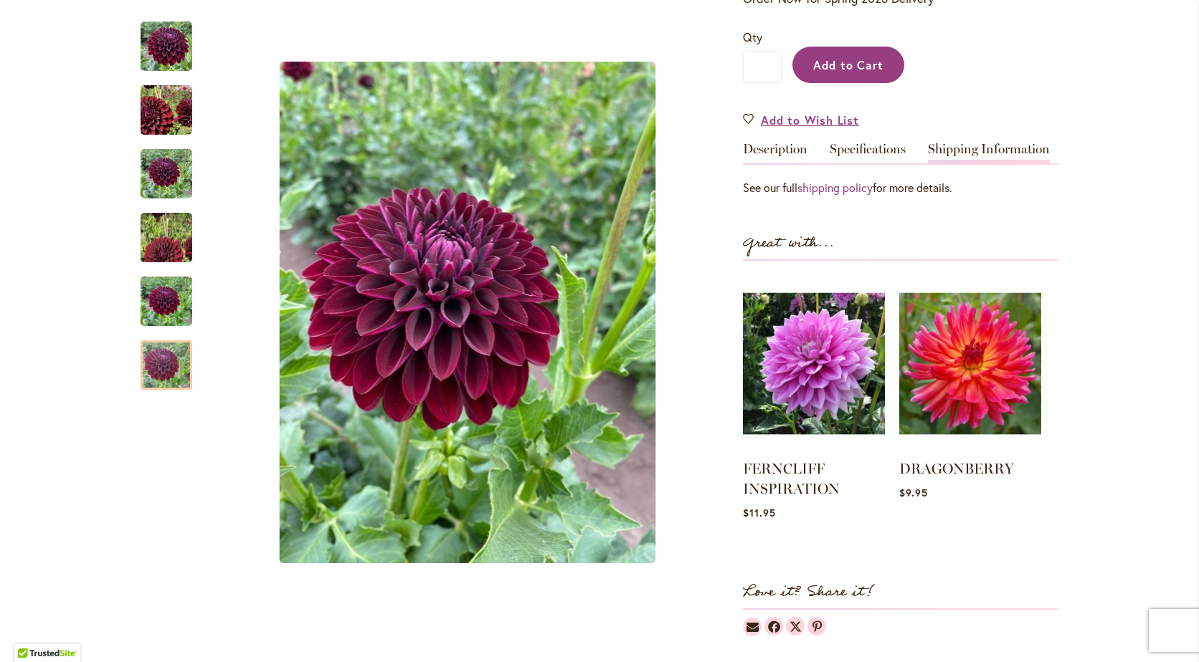
click at [840, 65] on span "Add to Cart" at bounding box center [848, 64] width 71 height 15
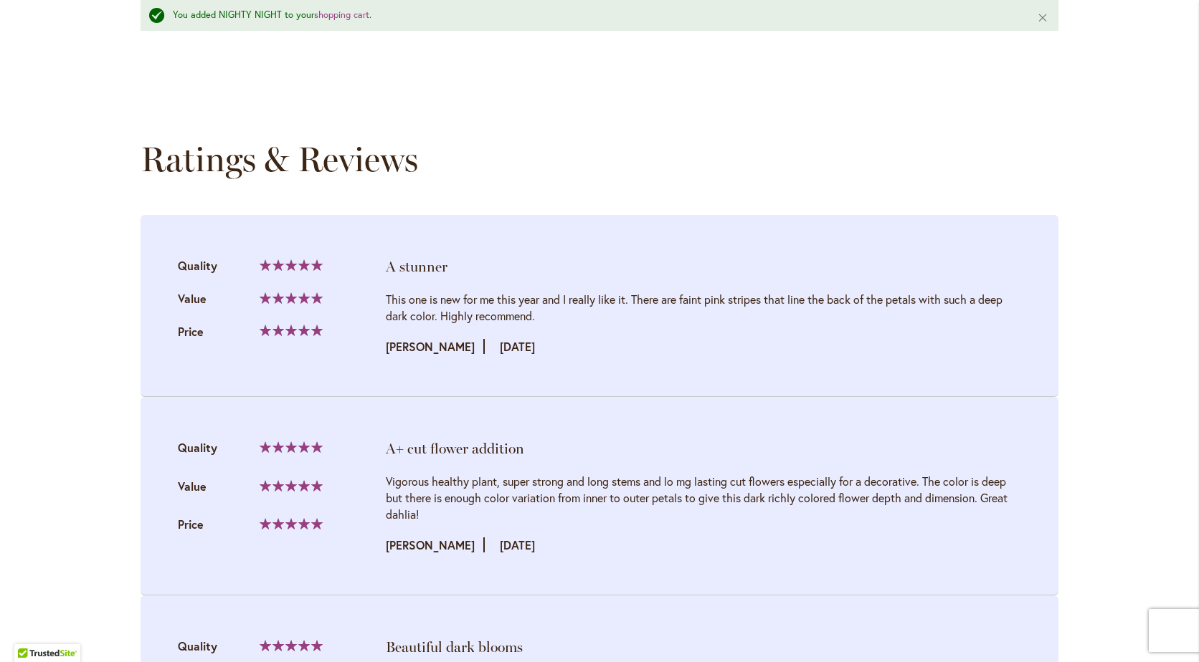
scroll to position [1354, 0]
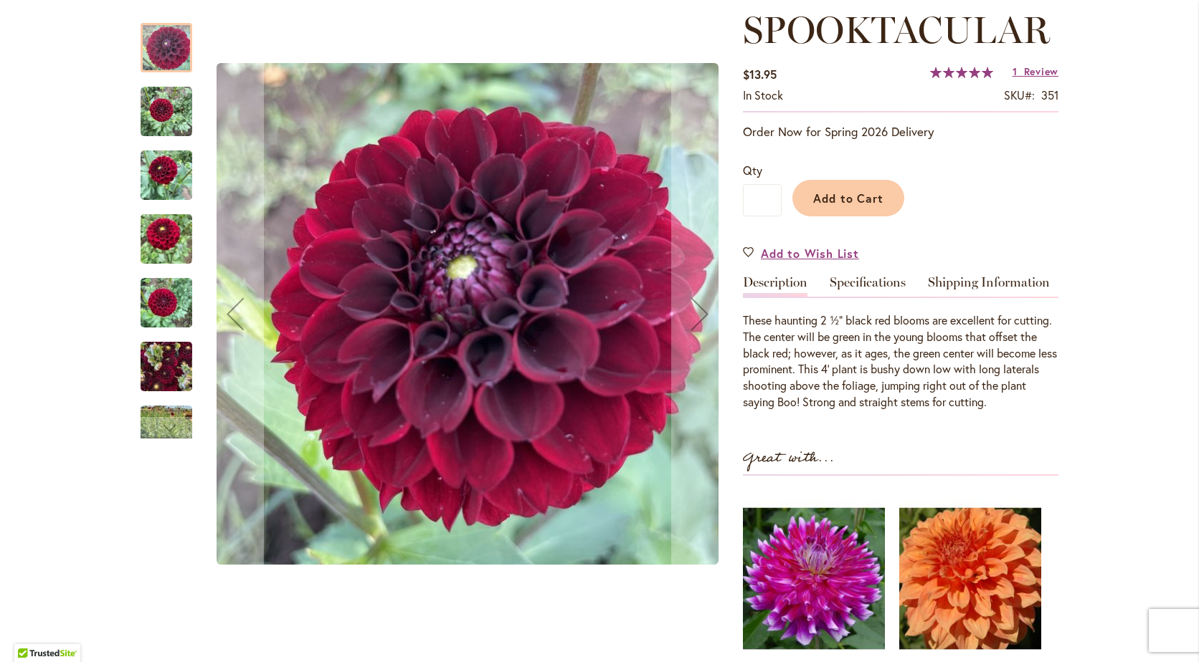
scroll to position [237, 0]
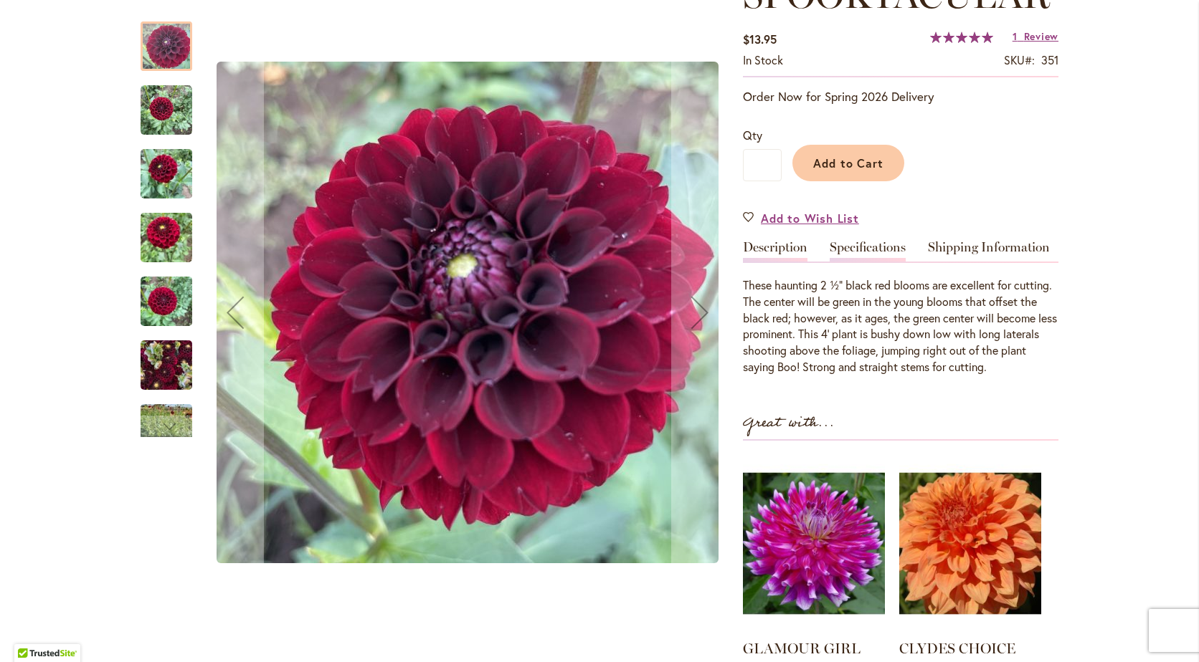
click at [881, 242] on link "Specifications" at bounding box center [868, 251] width 76 height 21
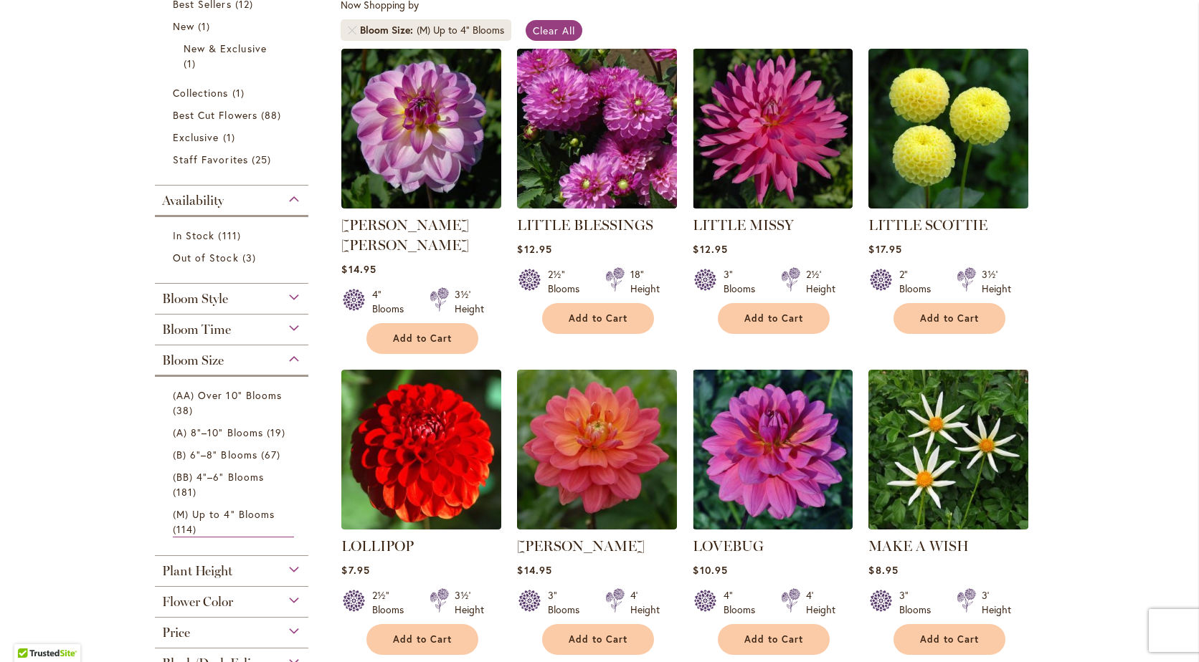
scroll to position [103, 0]
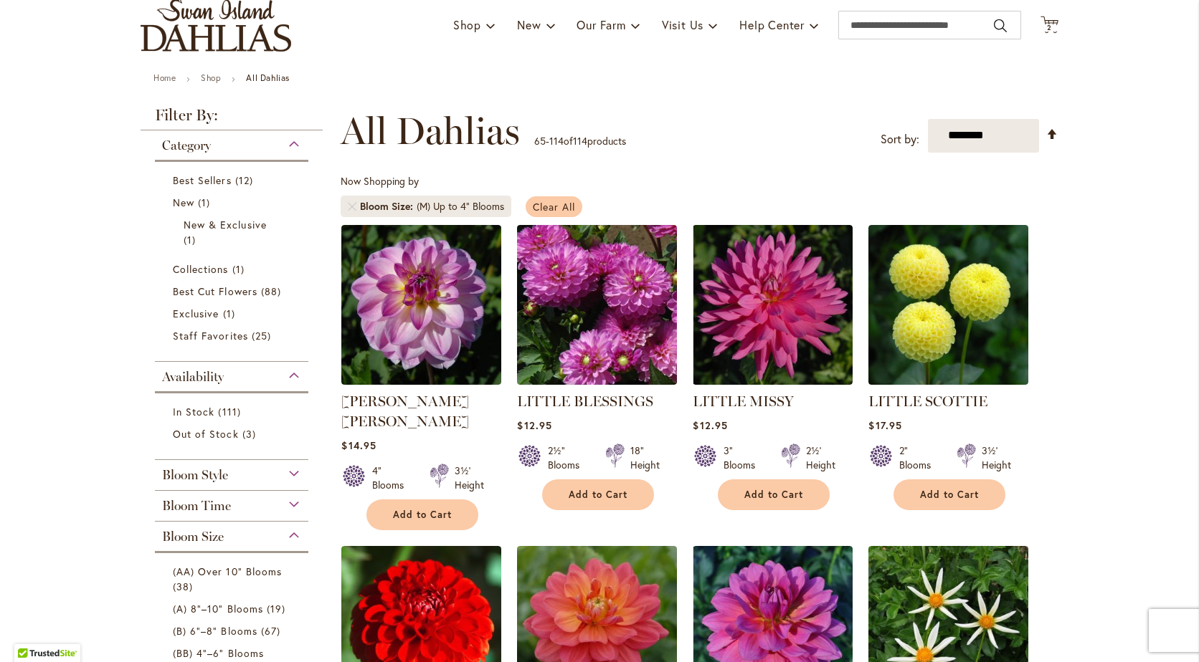
click at [559, 203] on span "Clear All" at bounding box center [554, 207] width 42 height 14
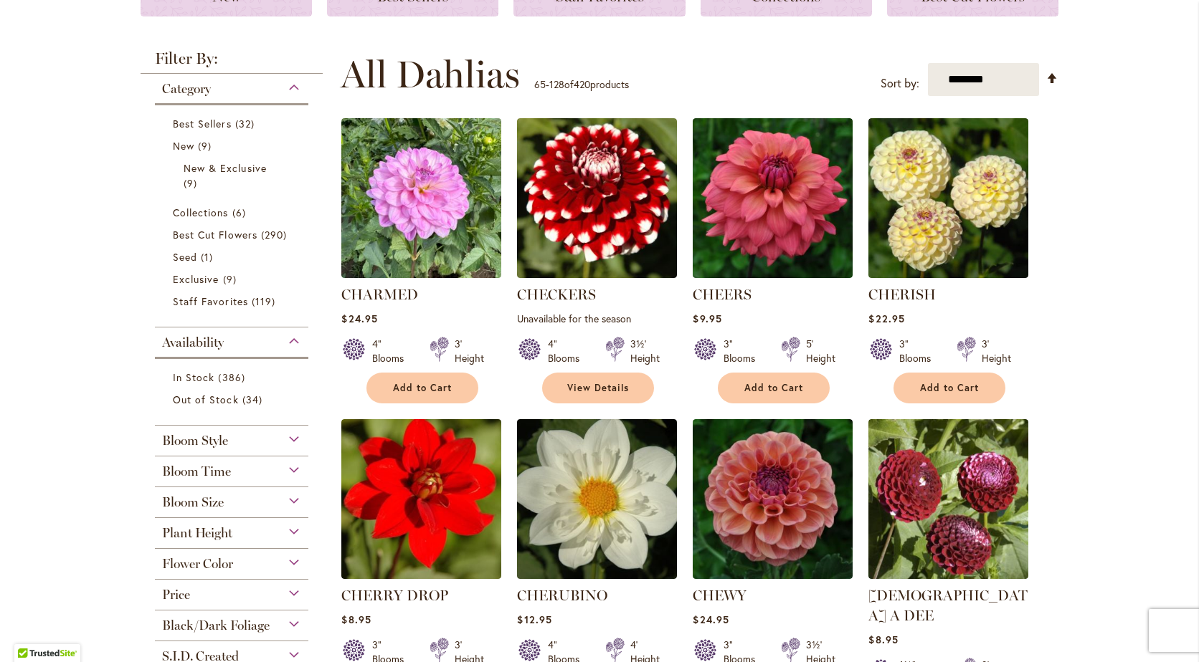
scroll to position [274, 0]
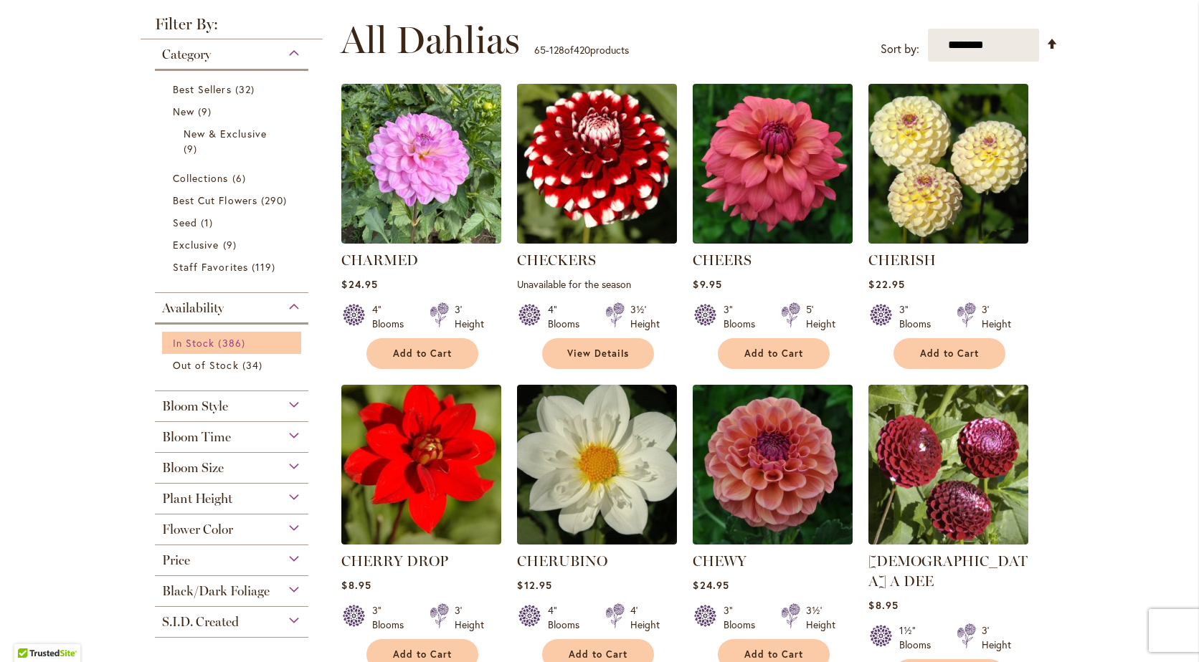
click at [207, 337] on span "In Stock" at bounding box center [194, 343] width 42 height 14
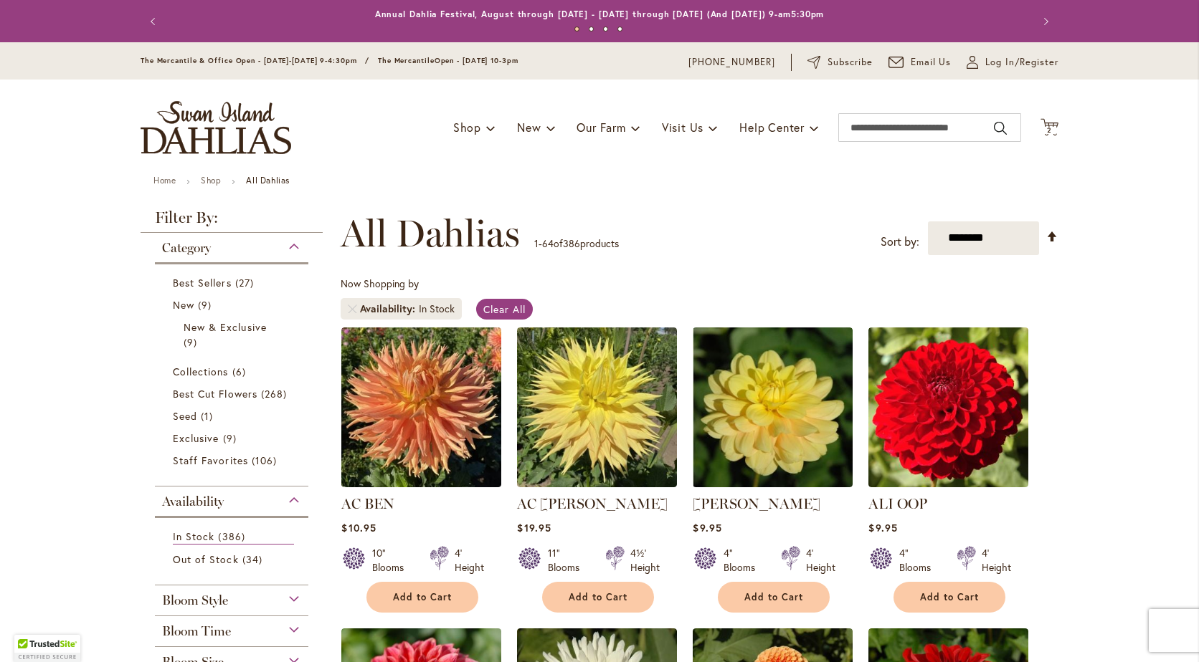
scroll to position [88, 0]
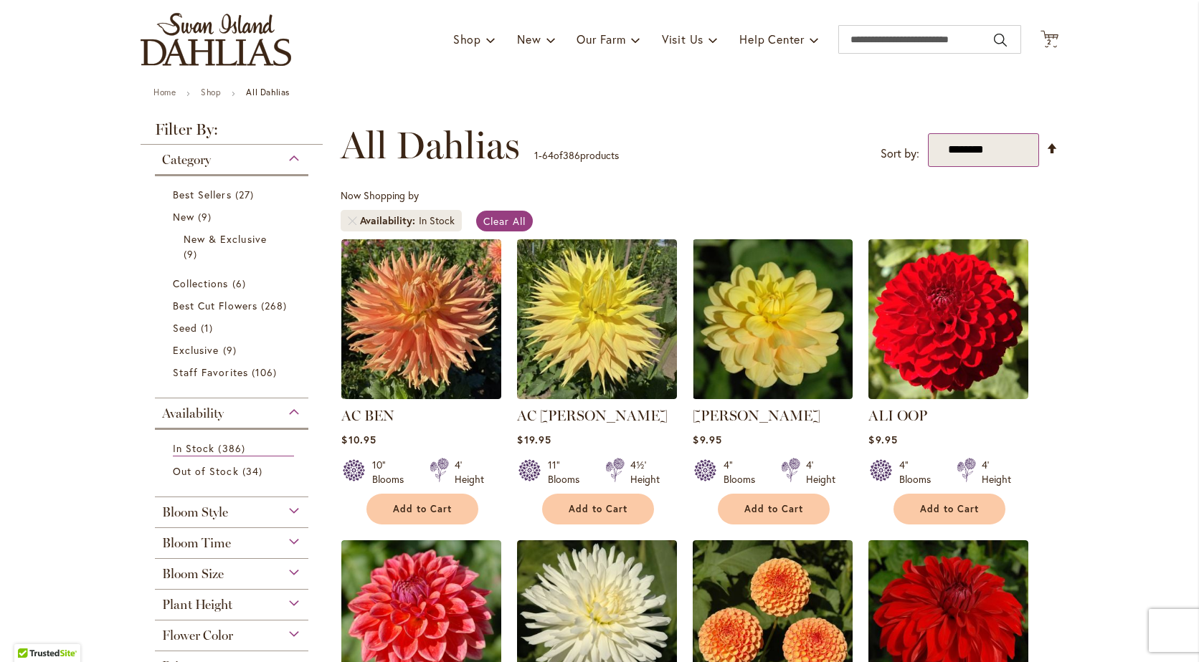
click at [1015, 147] on select "**********" at bounding box center [983, 150] width 111 height 34
select select "*****"
click at [928, 133] on select "**********" at bounding box center [983, 150] width 111 height 34
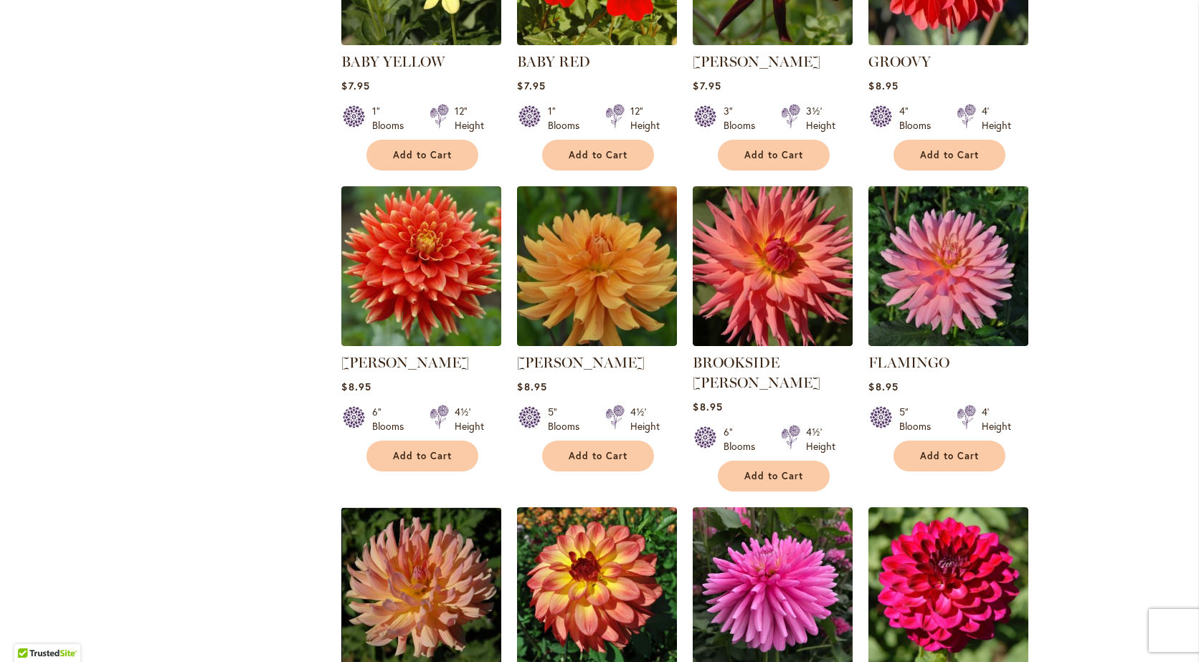
scroll to position [1995, 0]
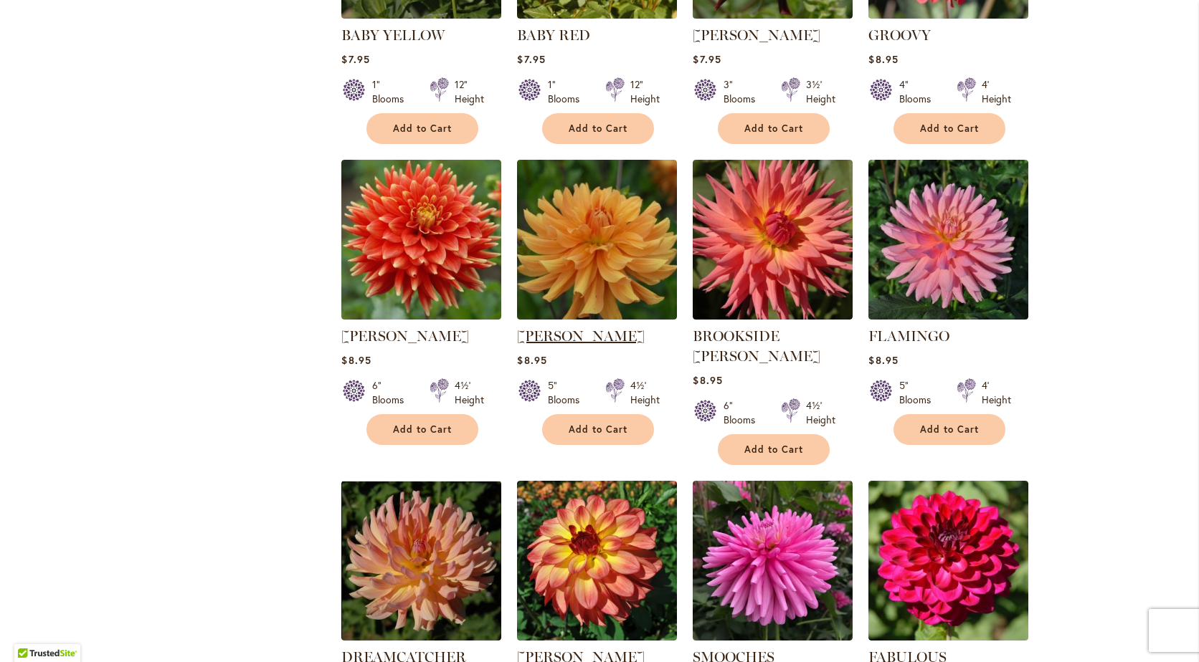
click at [593, 328] on link "[PERSON_NAME]" at bounding box center [581, 336] width 128 height 17
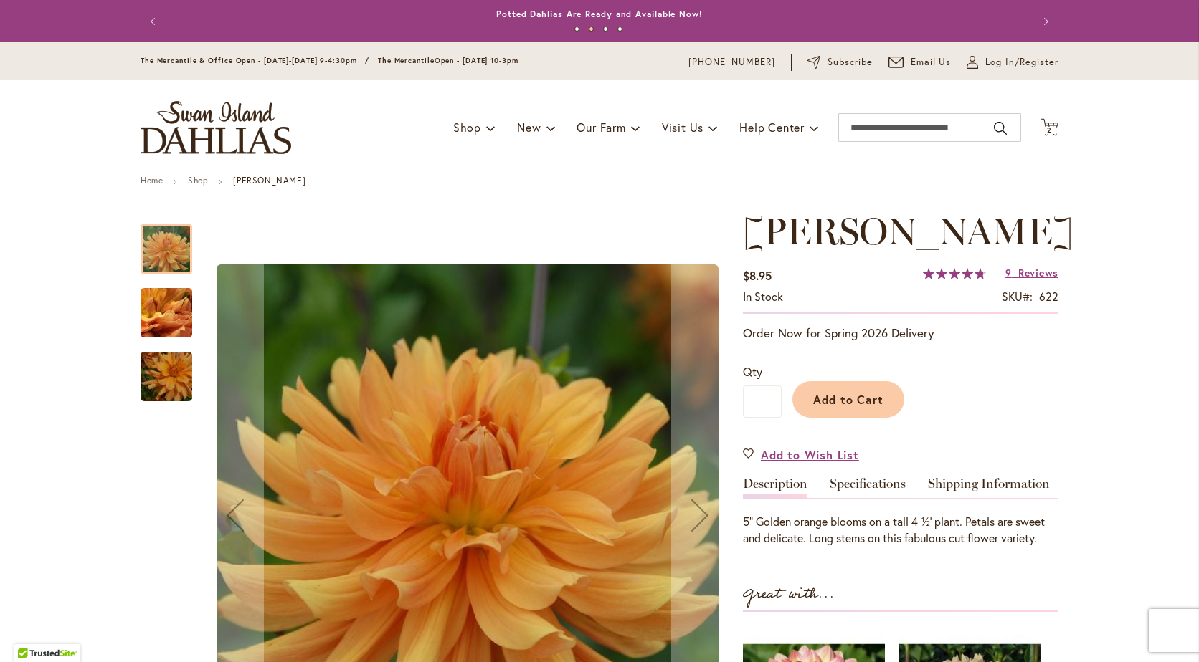
click at [168, 306] on img "ANDREW CHARLES" at bounding box center [166, 313] width 103 height 77
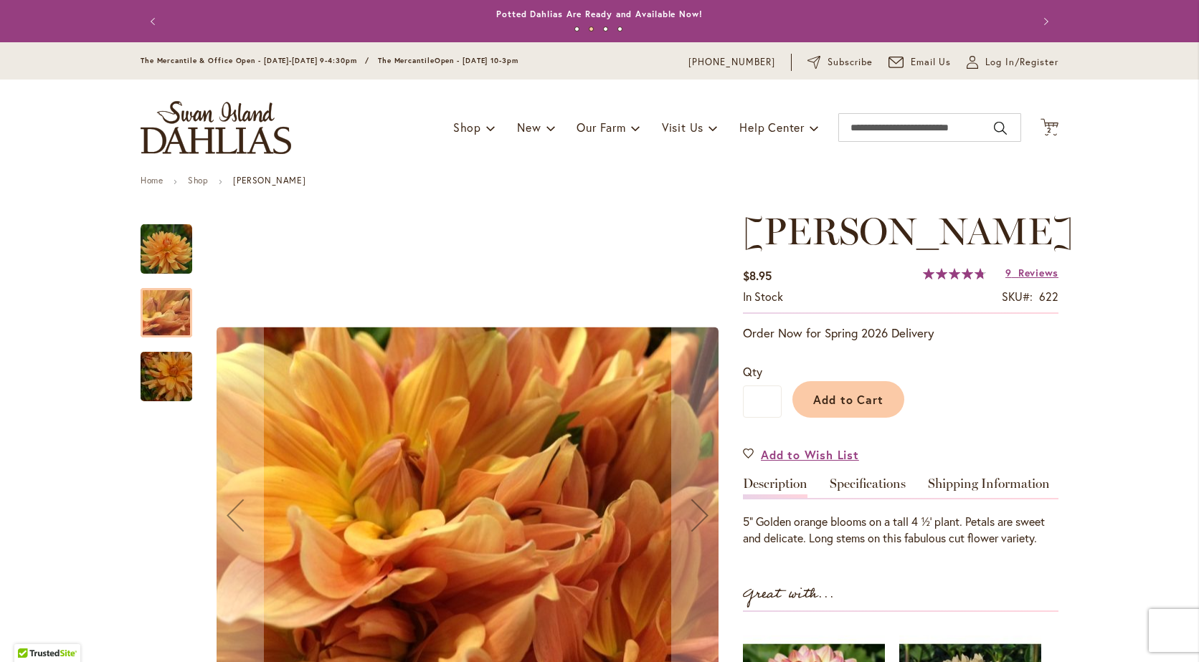
click at [157, 380] on img "ANDREW CHARLES" at bounding box center [166, 377] width 103 height 69
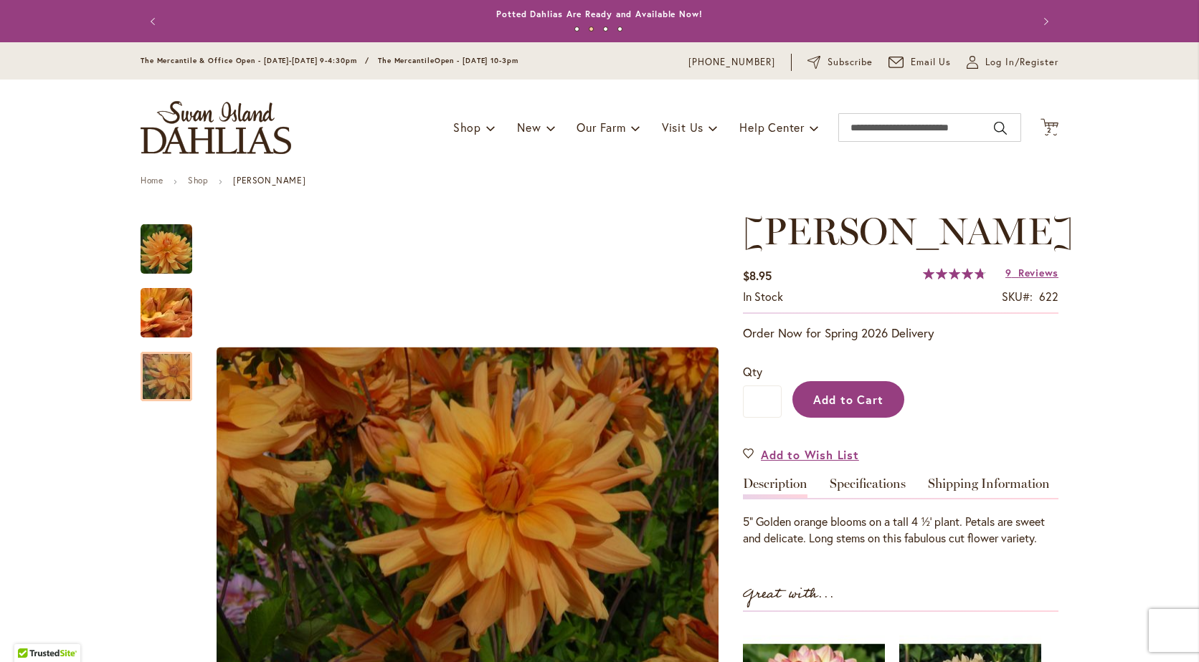
click at [851, 418] on button "Add to Cart" at bounding box center [848, 399] width 112 height 37
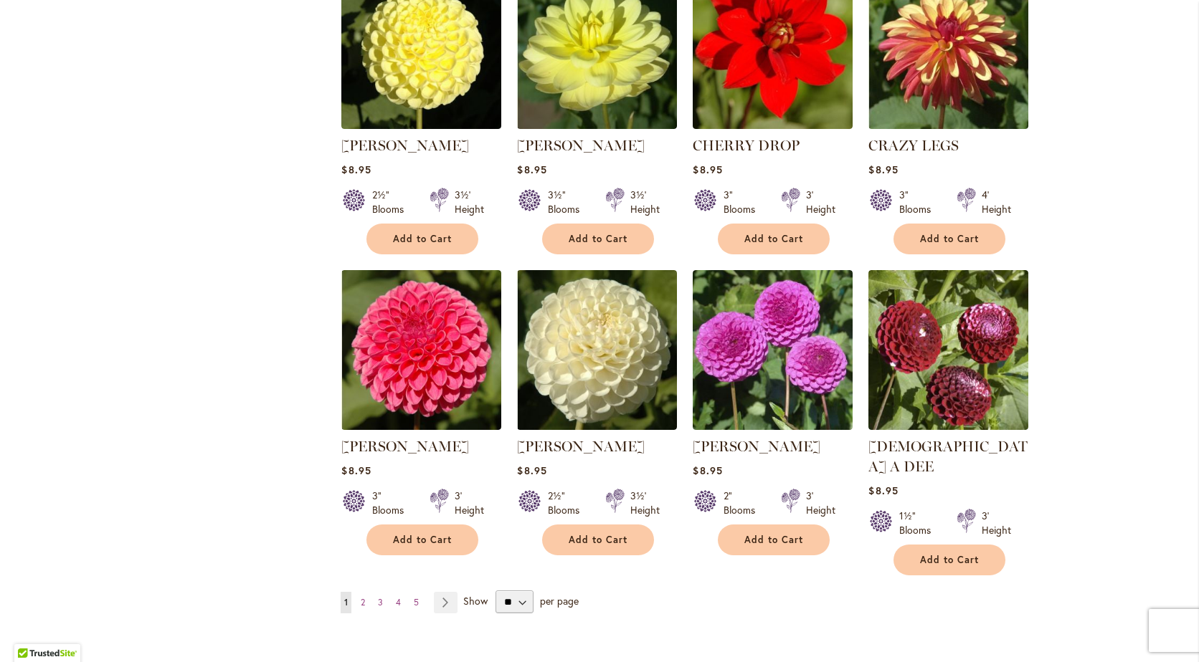
scroll to position [4695, 0]
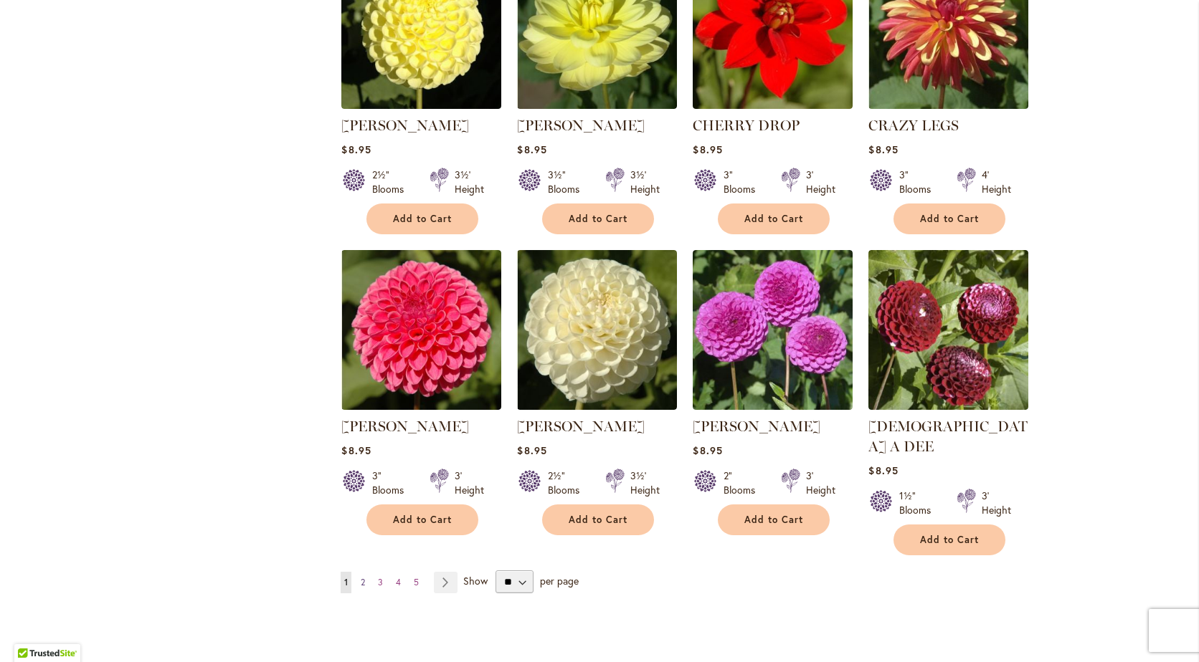
click at [361, 577] on span "2" at bounding box center [363, 582] width 4 height 11
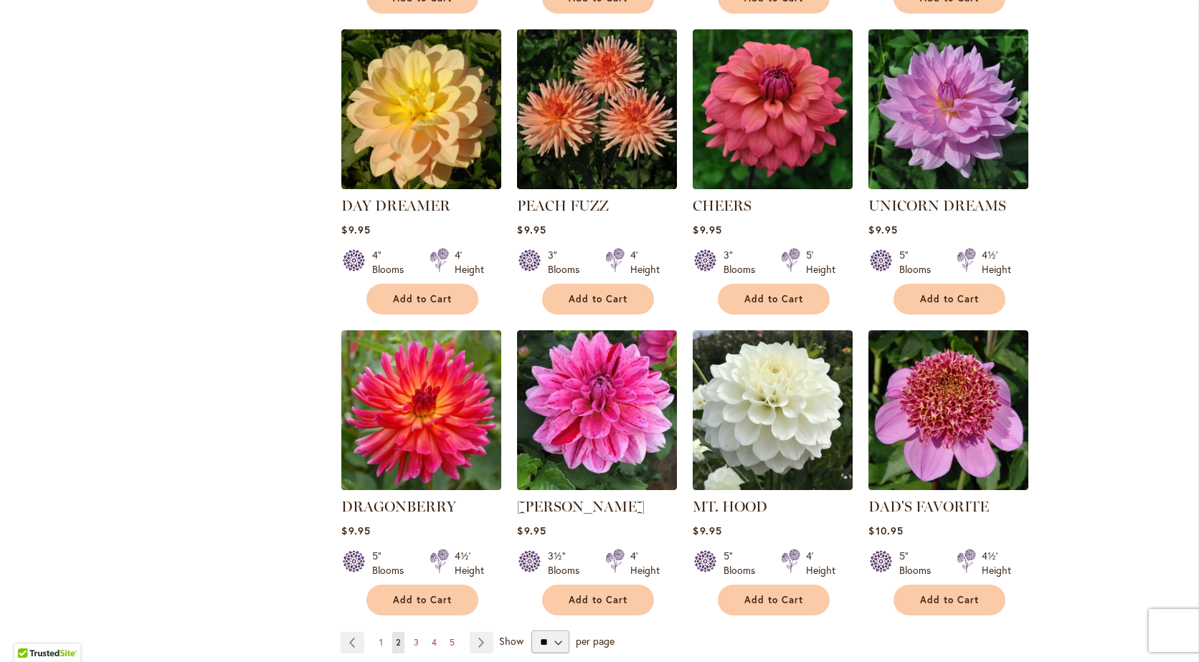
scroll to position [4702, 0]
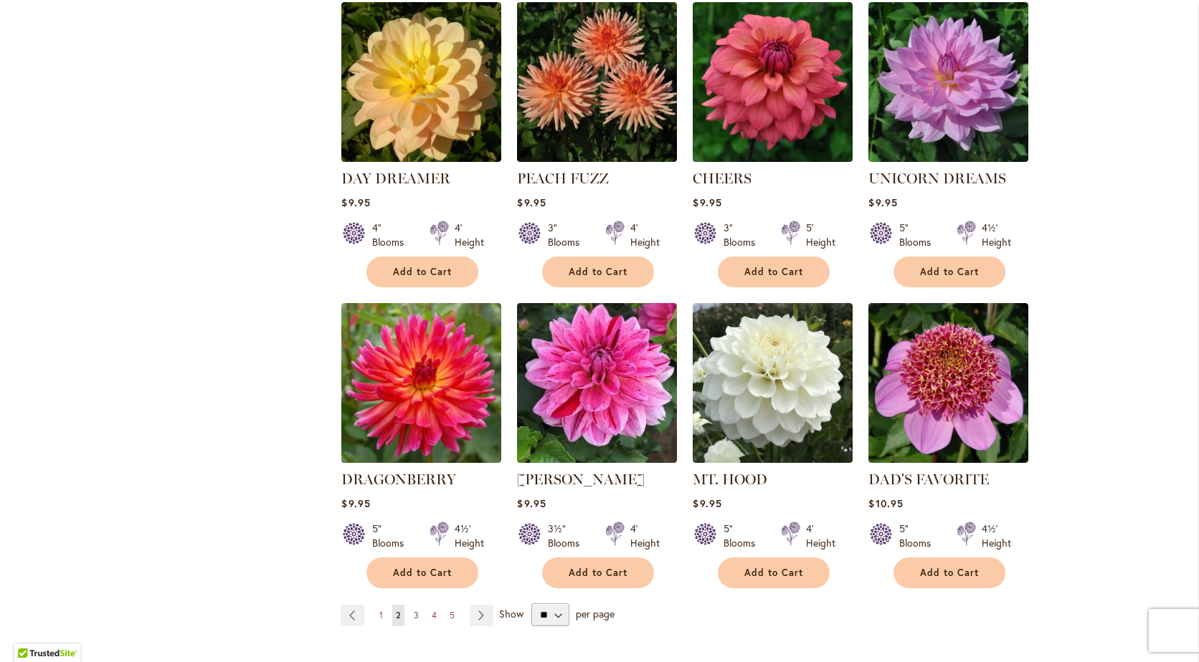
click at [414, 610] on span "3" at bounding box center [416, 615] width 5 height 11
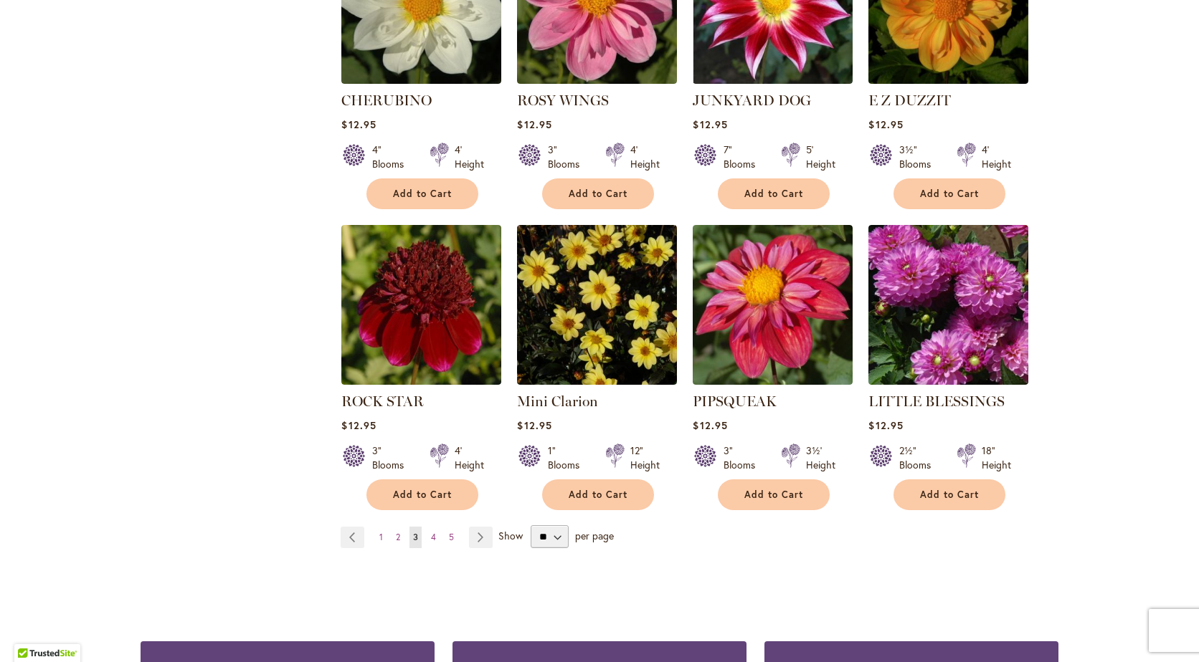
scroll to position [4779, 0]
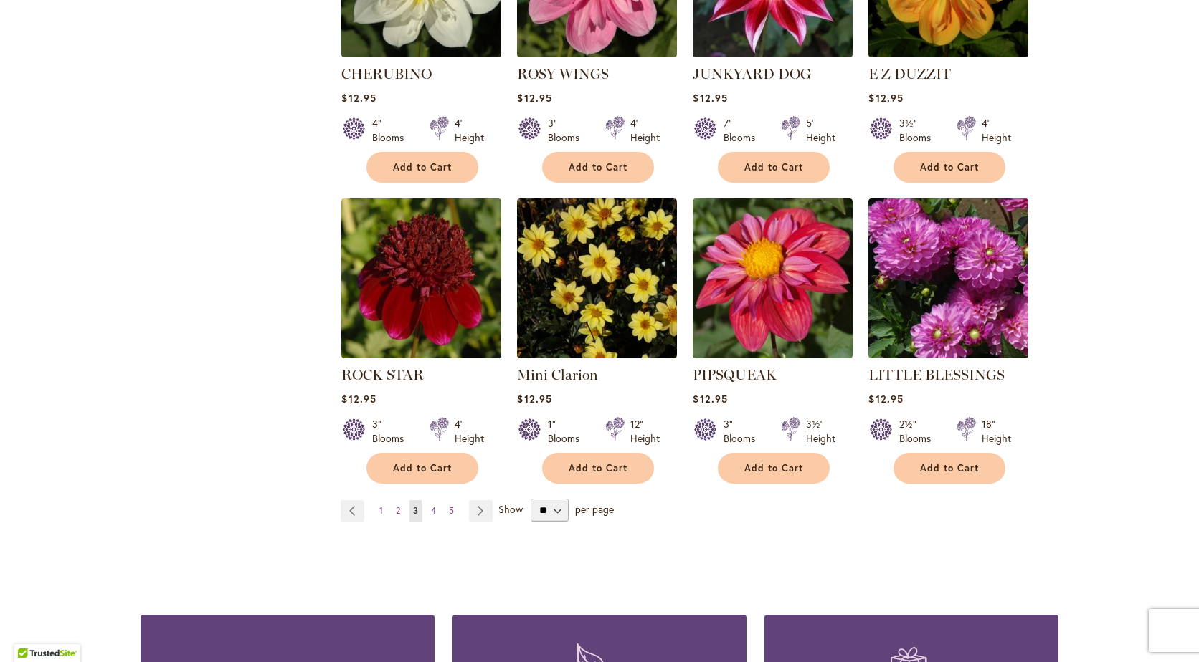
click at [431, 505] on span "4" at bounding box center [433, 510] width 5 height 11
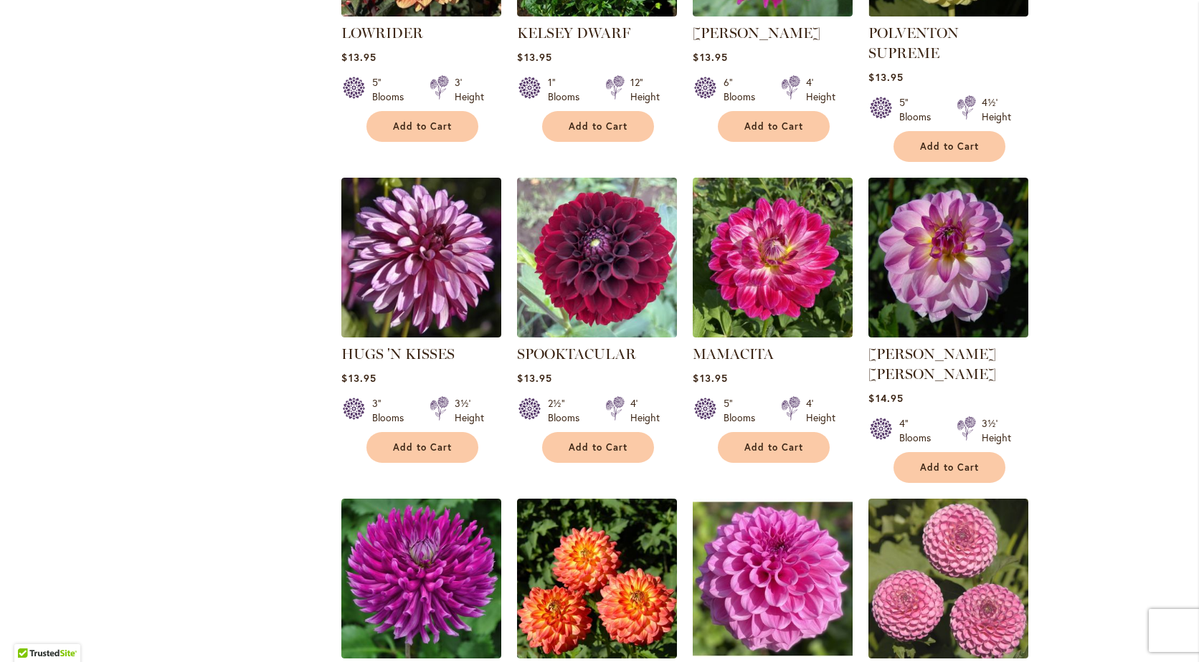
scroll to position [3035, 0]
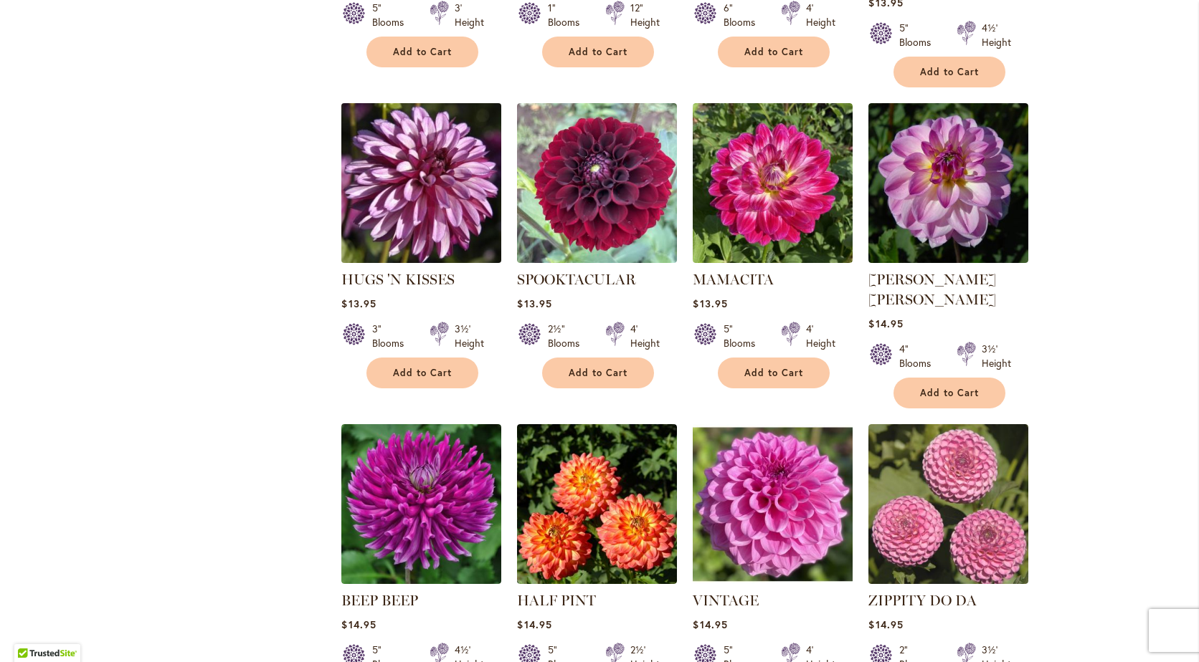
click at [429, 123] on img at bounding box center [422, 183] width 168 height 168
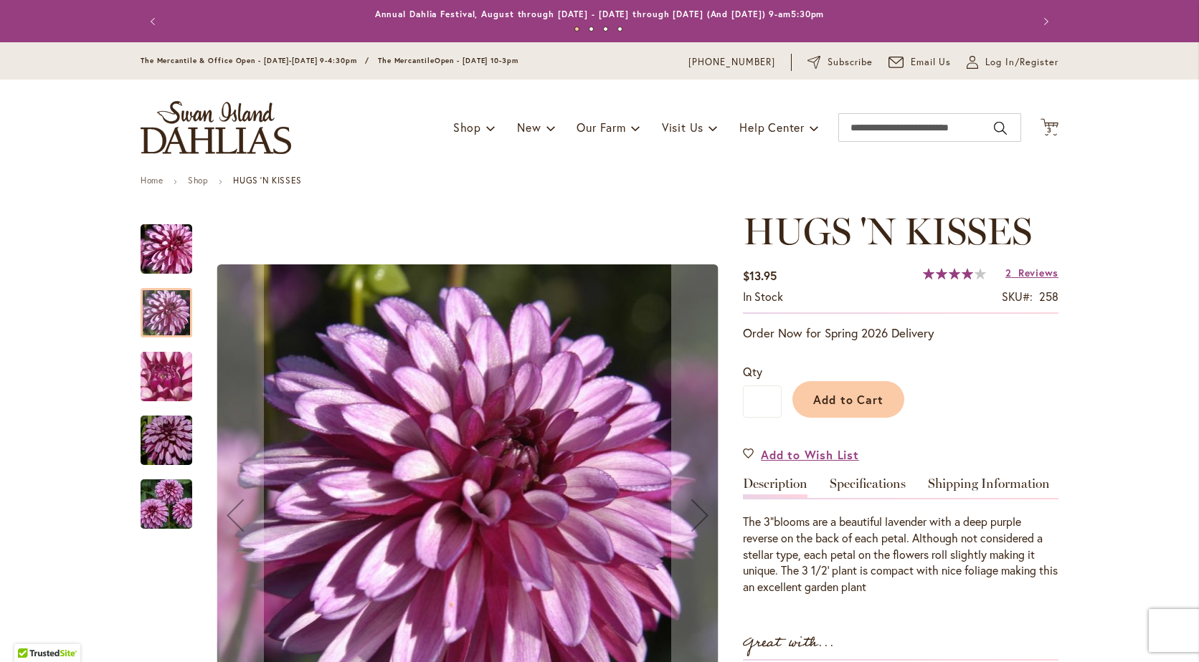
click at [162, 306] on div at bounding box center [167, 312] width 52 height 49
click at [153, 381] on img "HUGS 'N KISSES" at bounding box center [166, 376] width 103 height 77
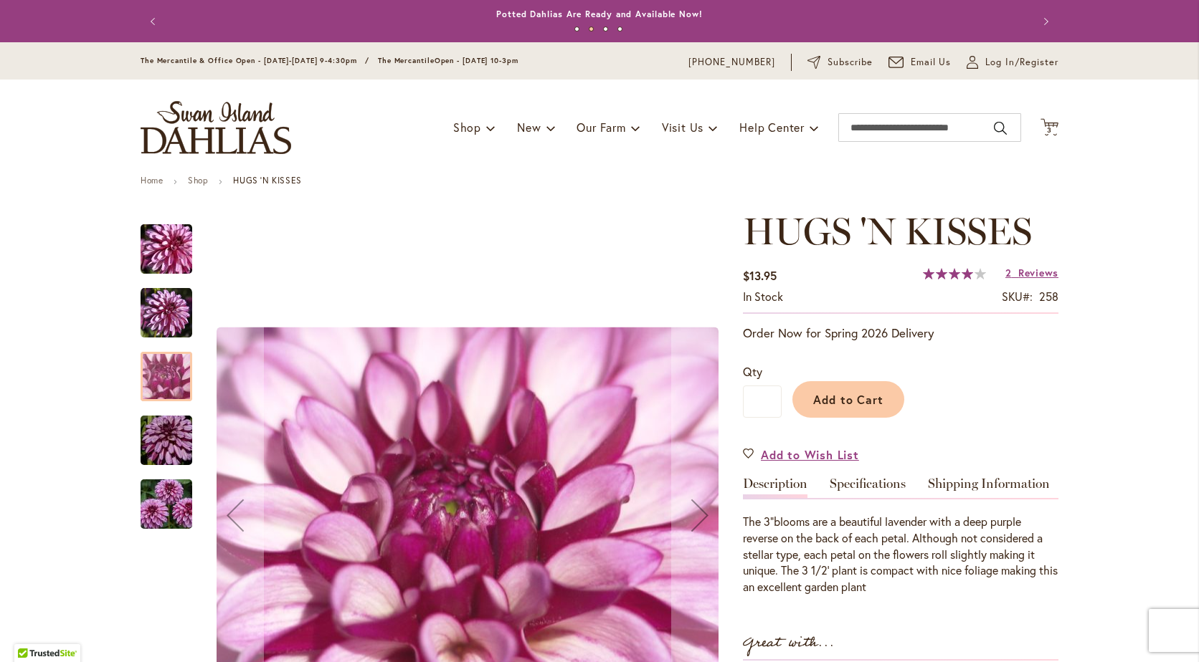
click at [172, 423] on img "HUGS 'N KISSES" at bounding box center [166, 441] width 103 height 69
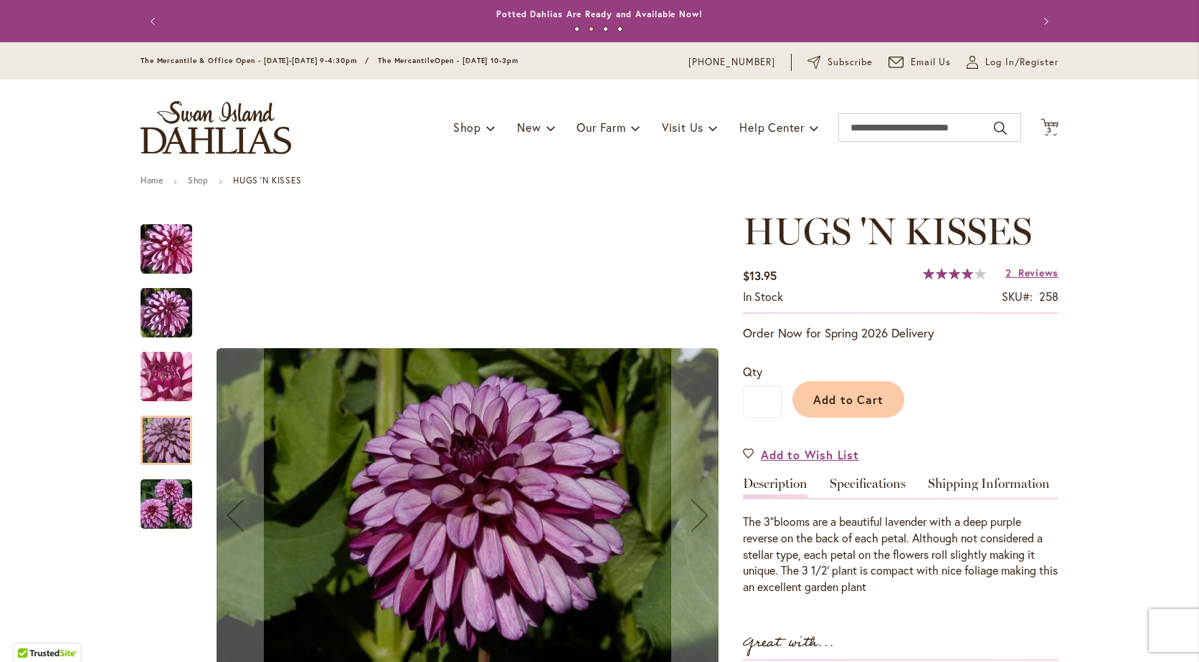
click at [158, 488] on img "HUGS 'N KISSES" at bounding box center [166, 504] width 103 height 69
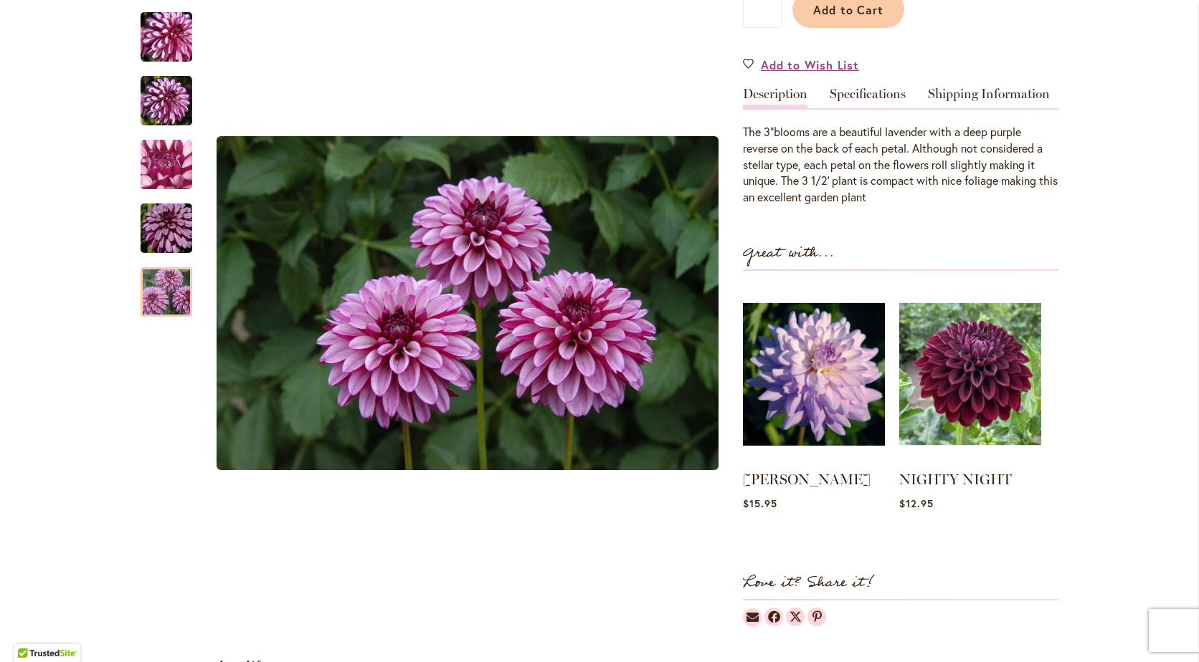
scroll to position [349, 0]
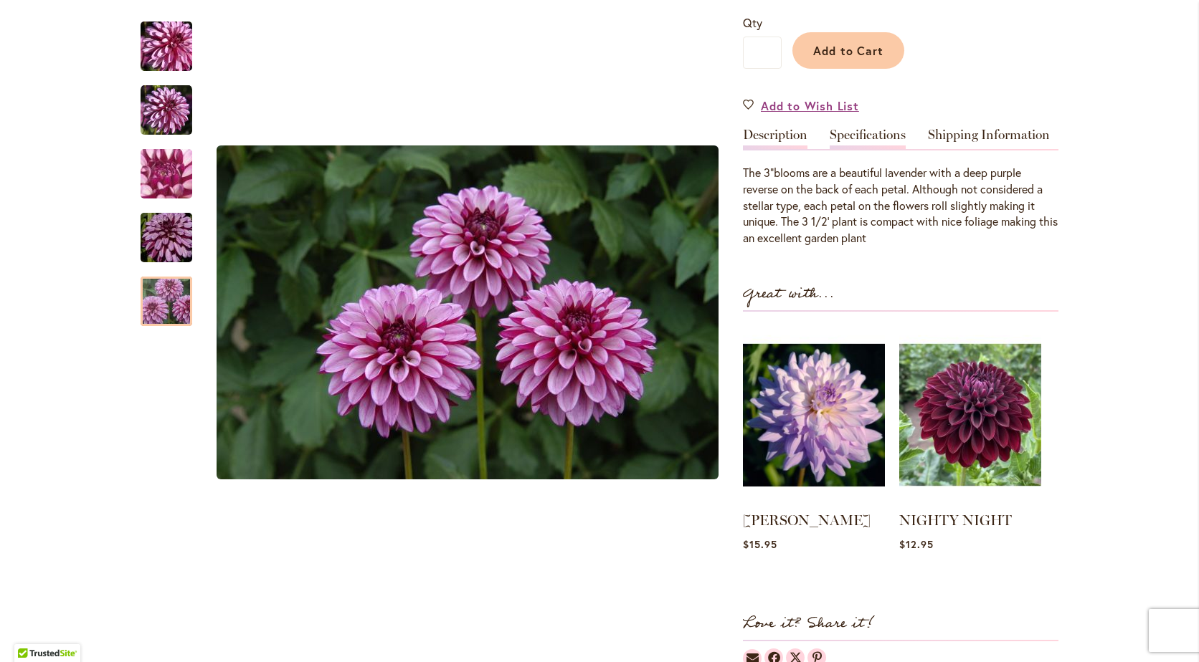
click at [881, 131] on link "Specifications" at bounding box center [868, 138] width 76 height 21
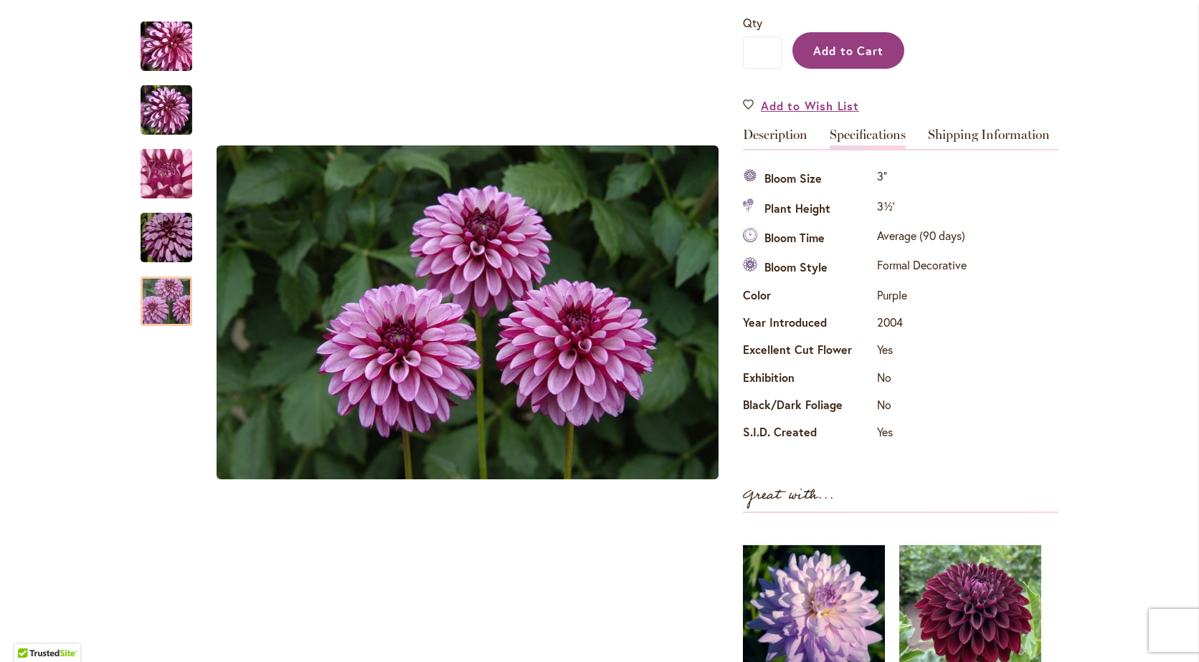
click at [868, 50] on span "Add to Cart" at bounding box center [848, 50] width 71 height 15
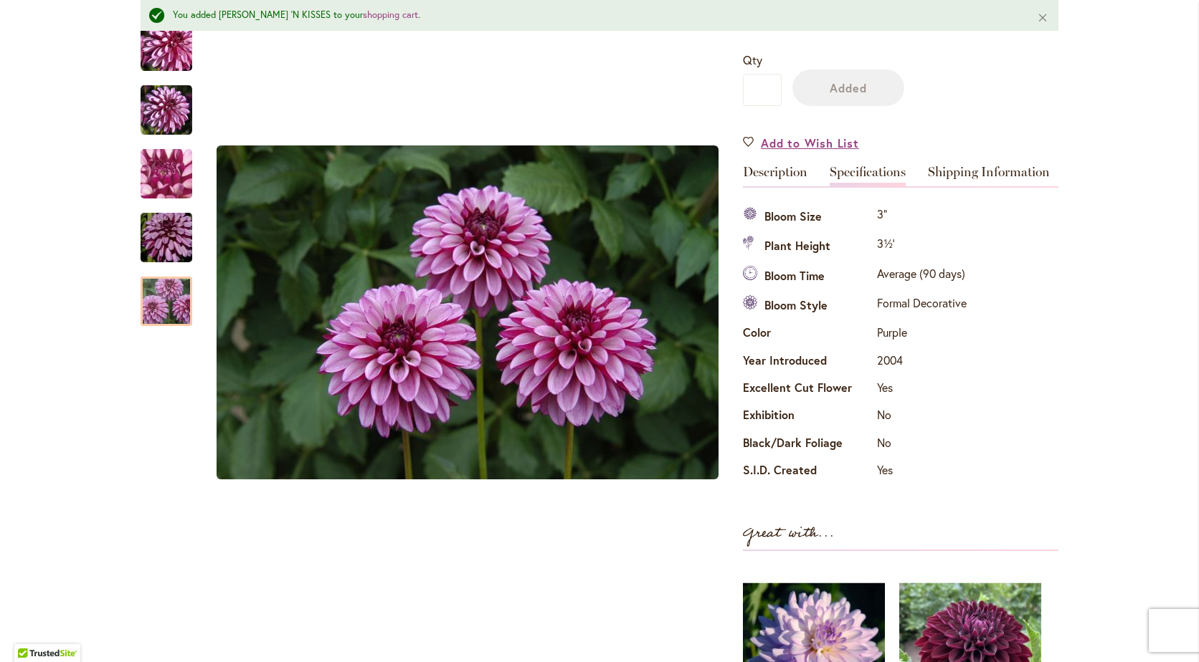
scroll to position [387, 0]
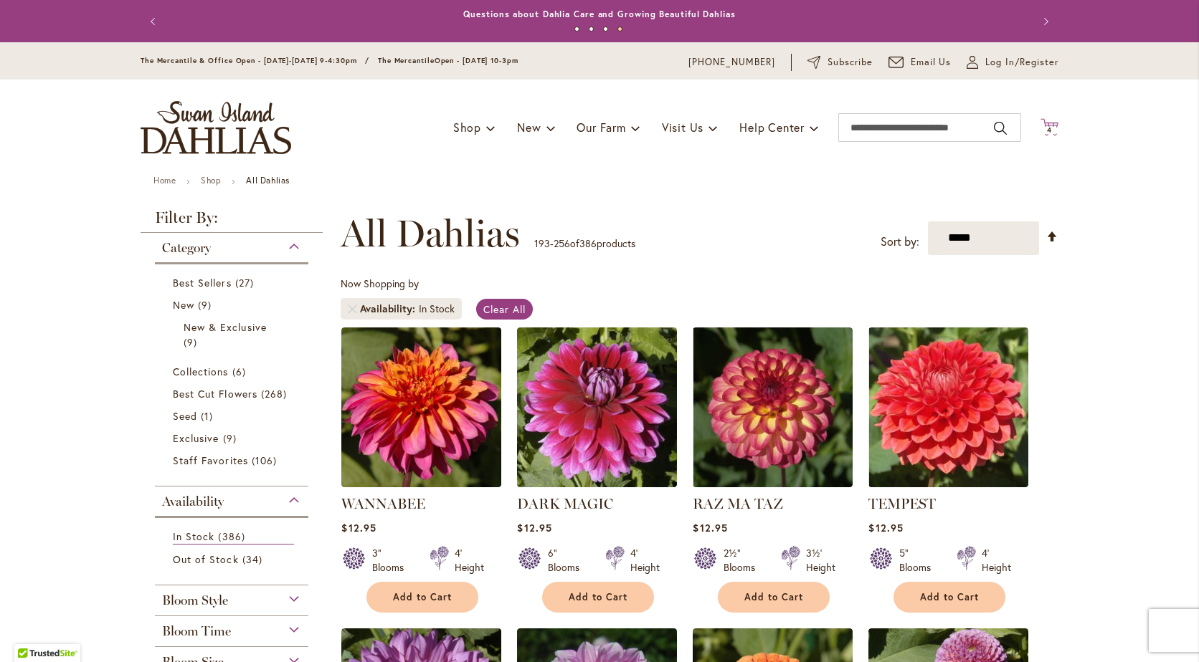
click at [1047, 131] on span "4" at bounding box center [1049, 129] width 5 height 9
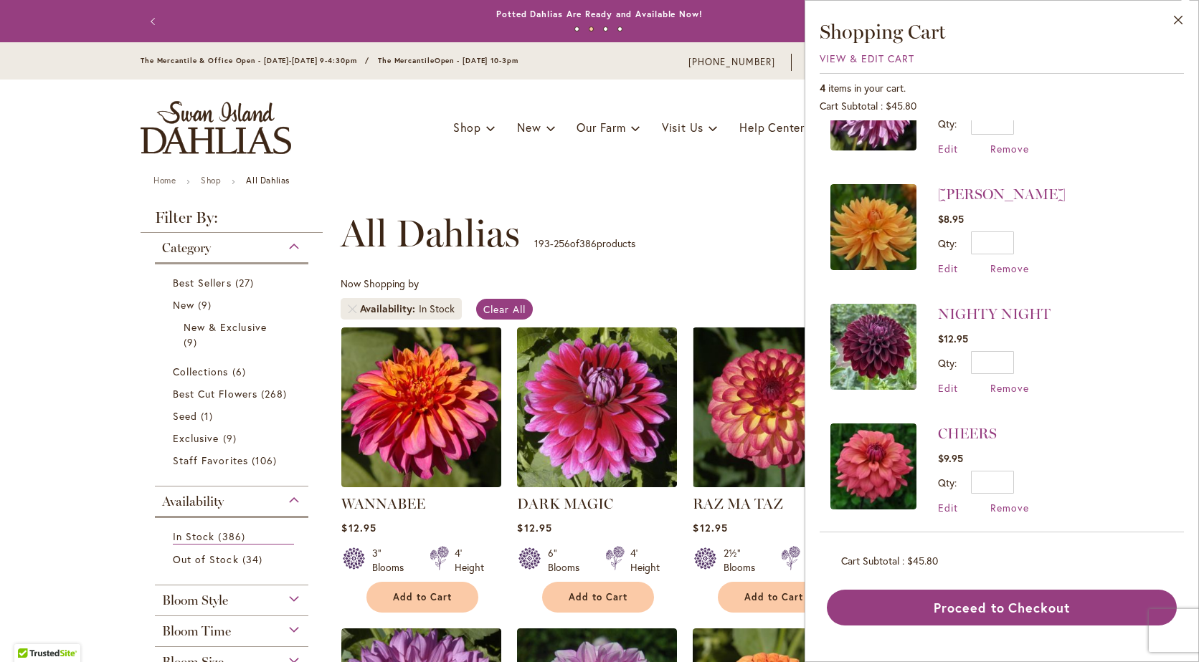
scroll to position [68, 0]
click at [1007, 506] on span "Remove" at bounding box center [1009, 507] width 39 height 14
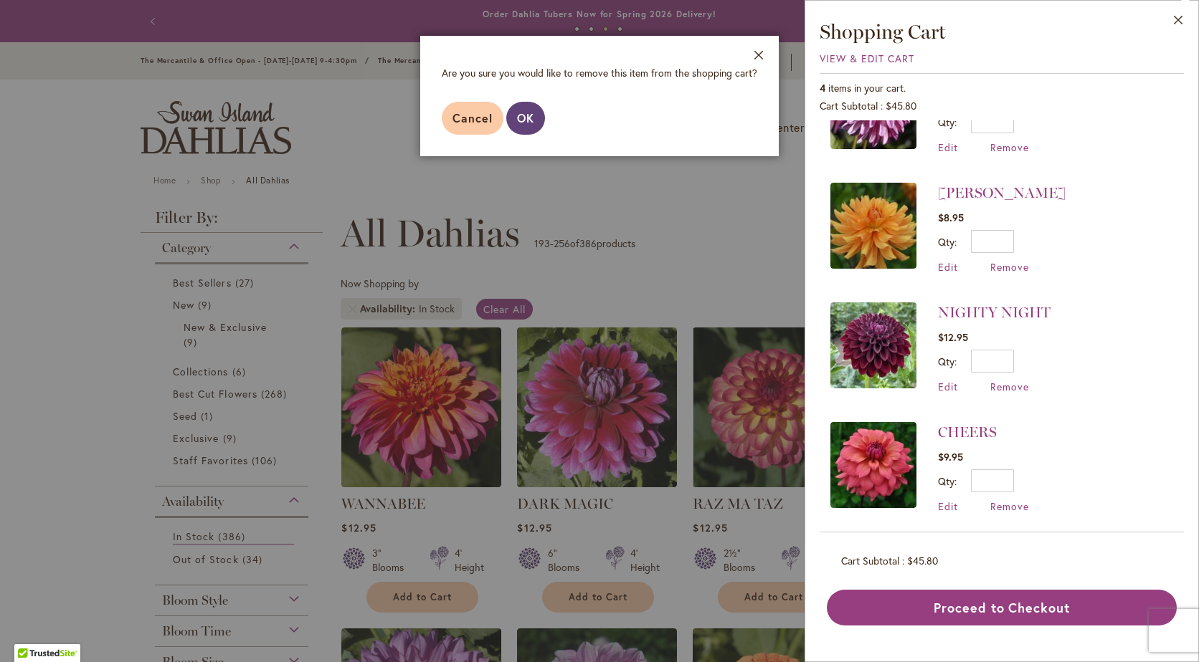
drag, startPoint x: 529, startPoint y: 118, endPoint x: 541, endPoint y: 119, distance: 11.5
click at [529, 119] on span "OK" at bounding box center [525, 117] width 17 height 15
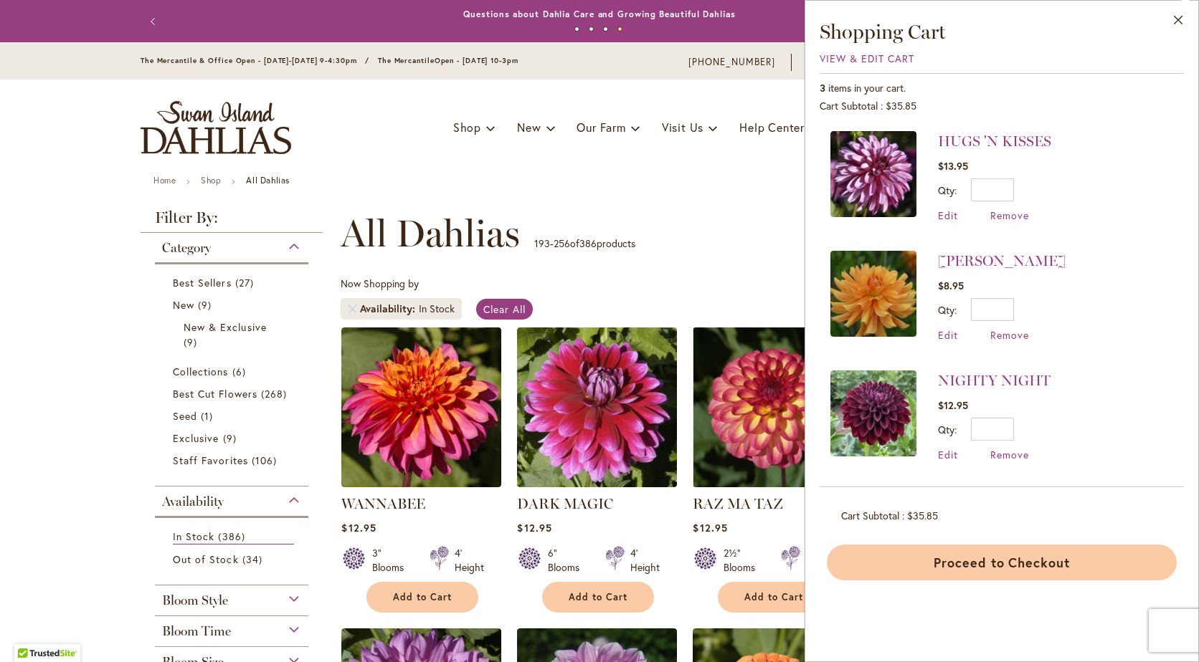
click at [981, 557] on button "Proceed to Checkout" at bounding box center [1002, 563] width 350 height 36
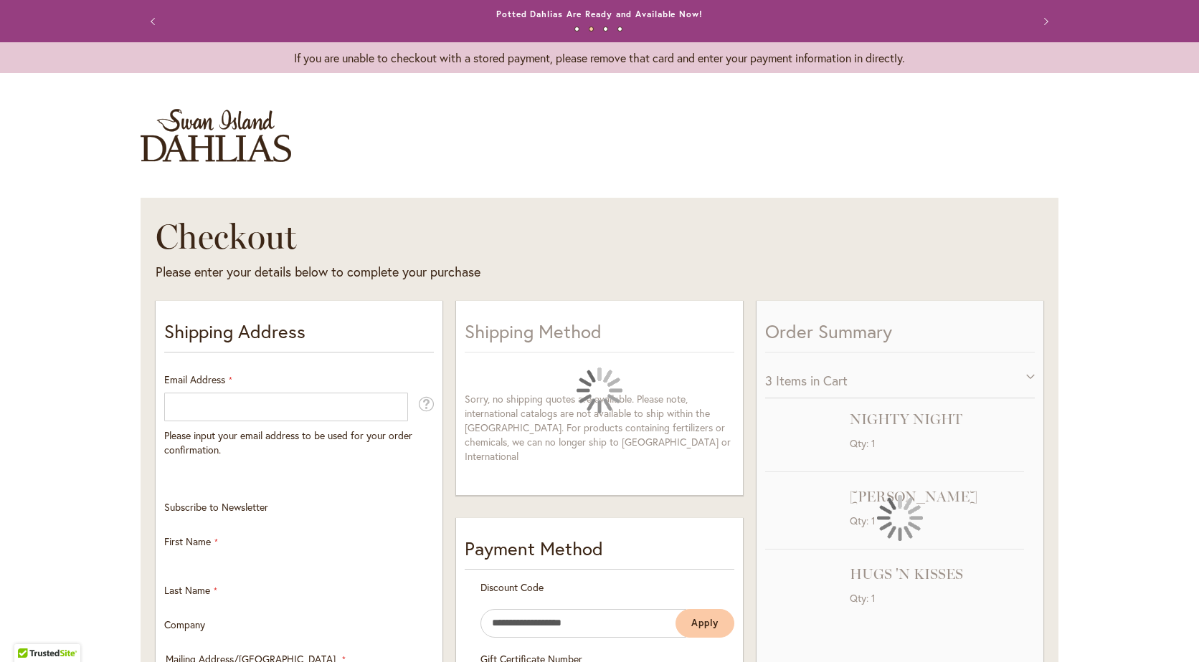
select select "**"
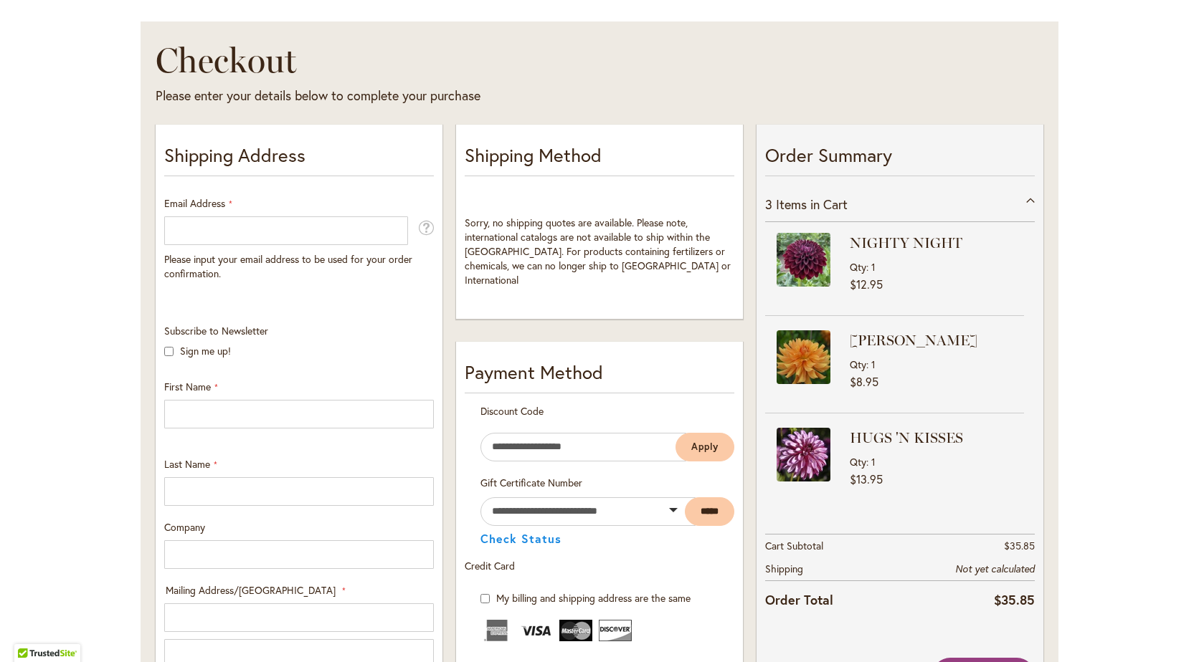
scroll to position [179, 0]
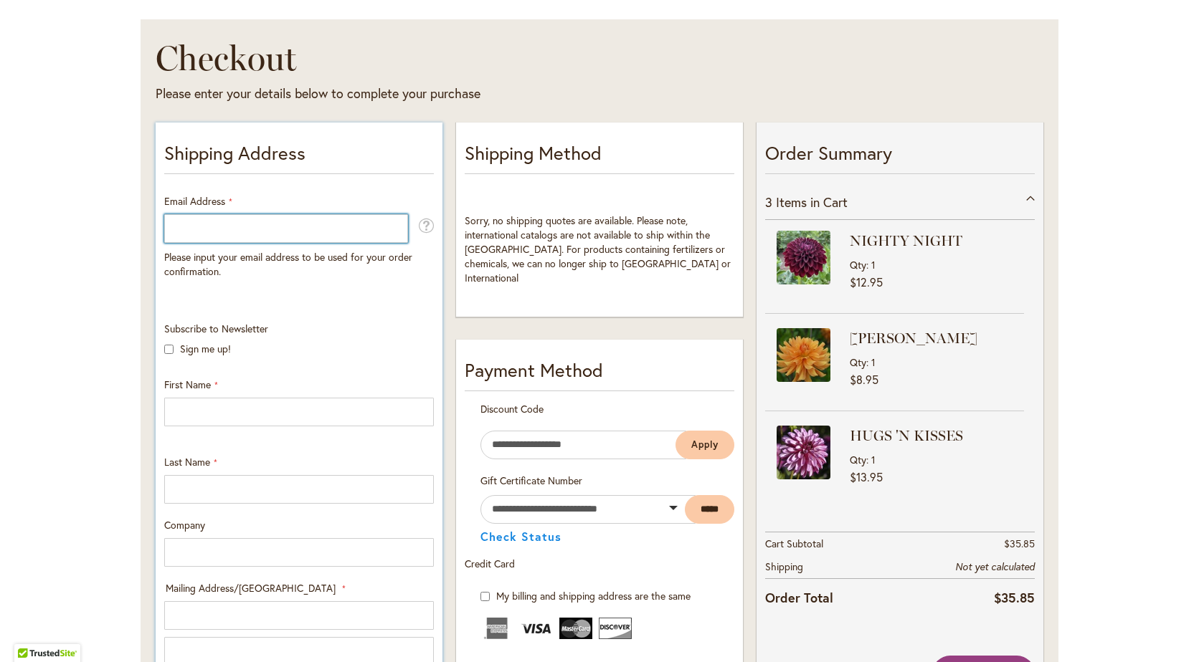
click at [196, 227] on input "Email Address" at bounding box center [286, 228] width 244 height 29
